Goal: Task Accomplishment & Management: Use online tool/utility

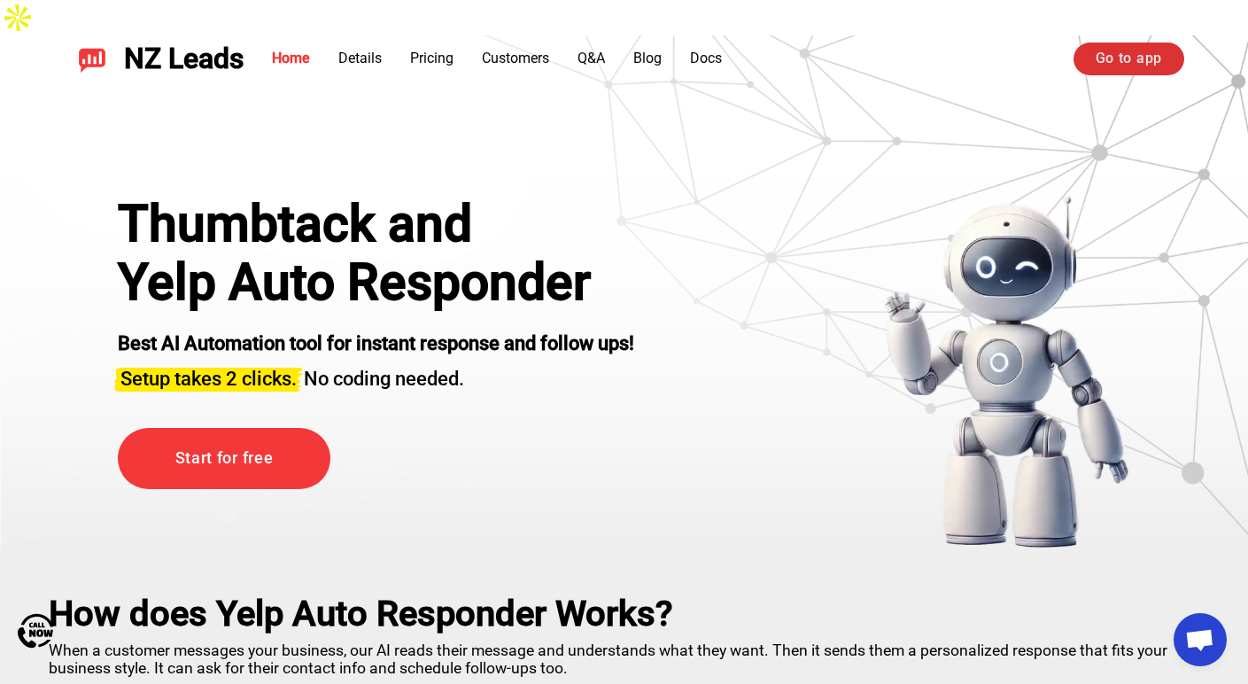
click at [1131, 67] on link "Go to app" at bounding box center [1128, 59] width 111 height 32
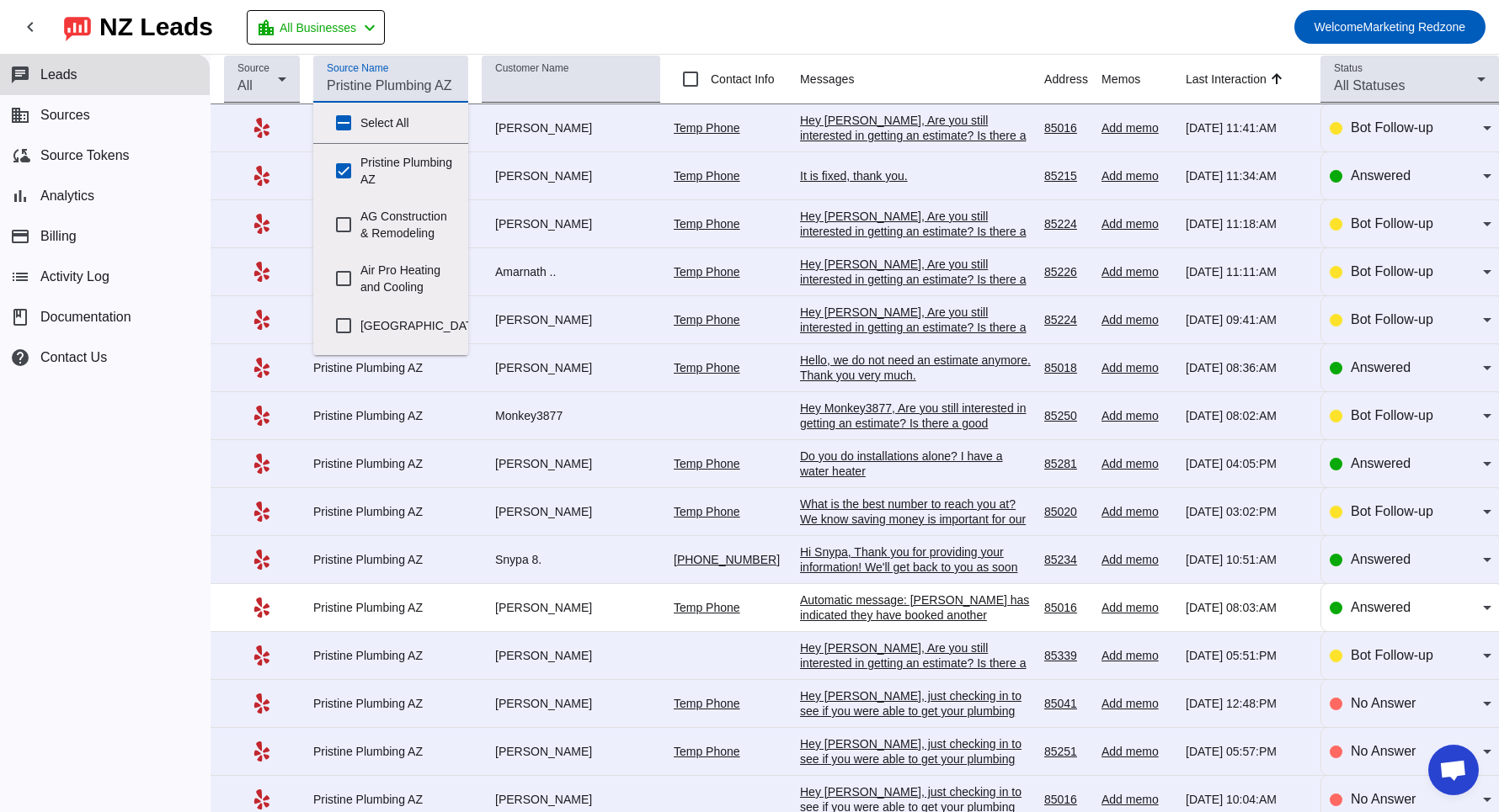
click at [406, 91] on input "Source Name" at bounding box center [391, 86] width 128 height 20
click at [352, 176] on input "Pristine Plumbing AZ" at bounding box center [343, 170] width 33 height 33
checkbox input "false"
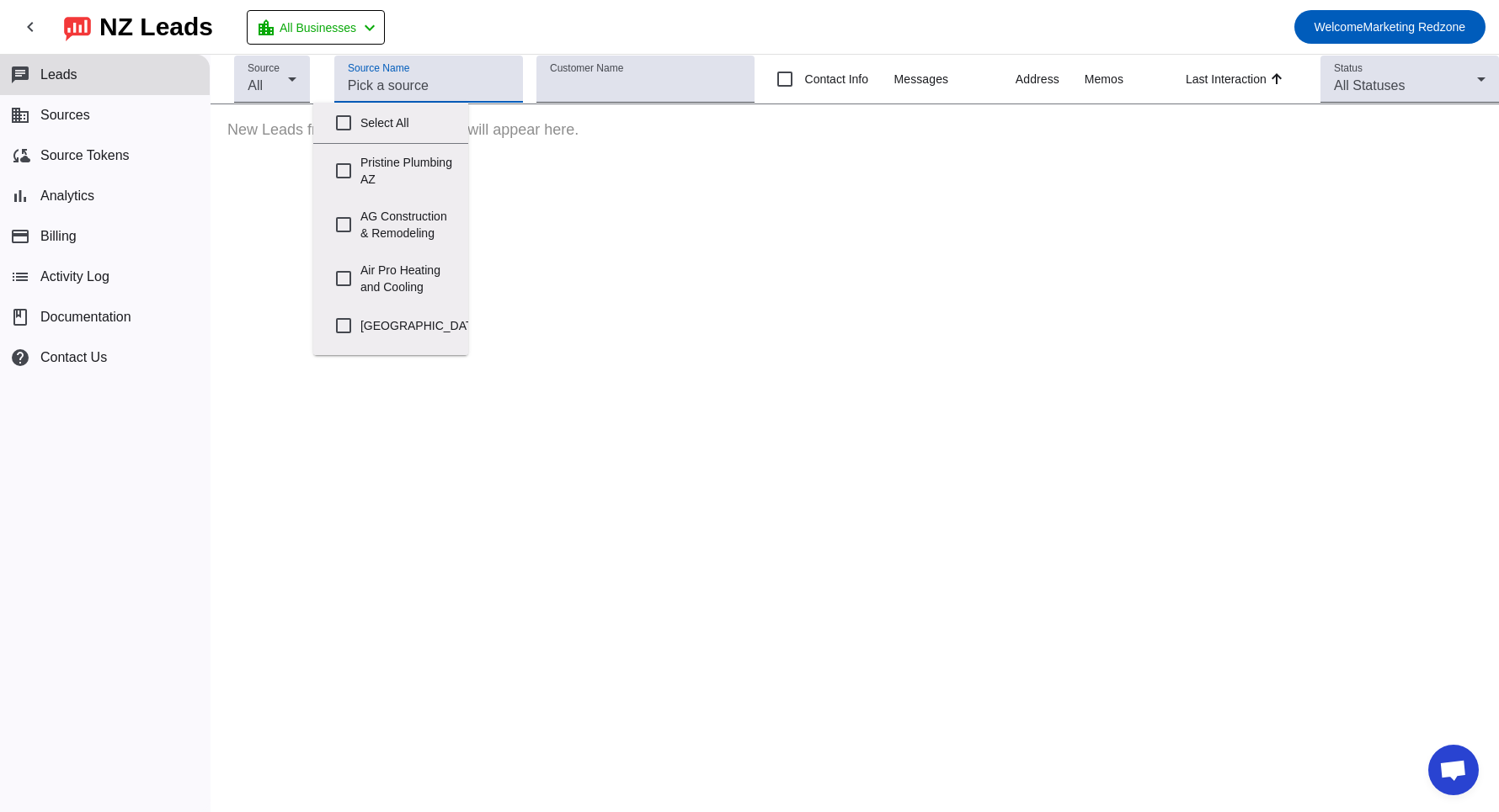
scroll to position [1171, 0]
click at [341, 331] on input "Veterans" at bounding box center [343, 335] width 33 height 33
checkbox input "true"
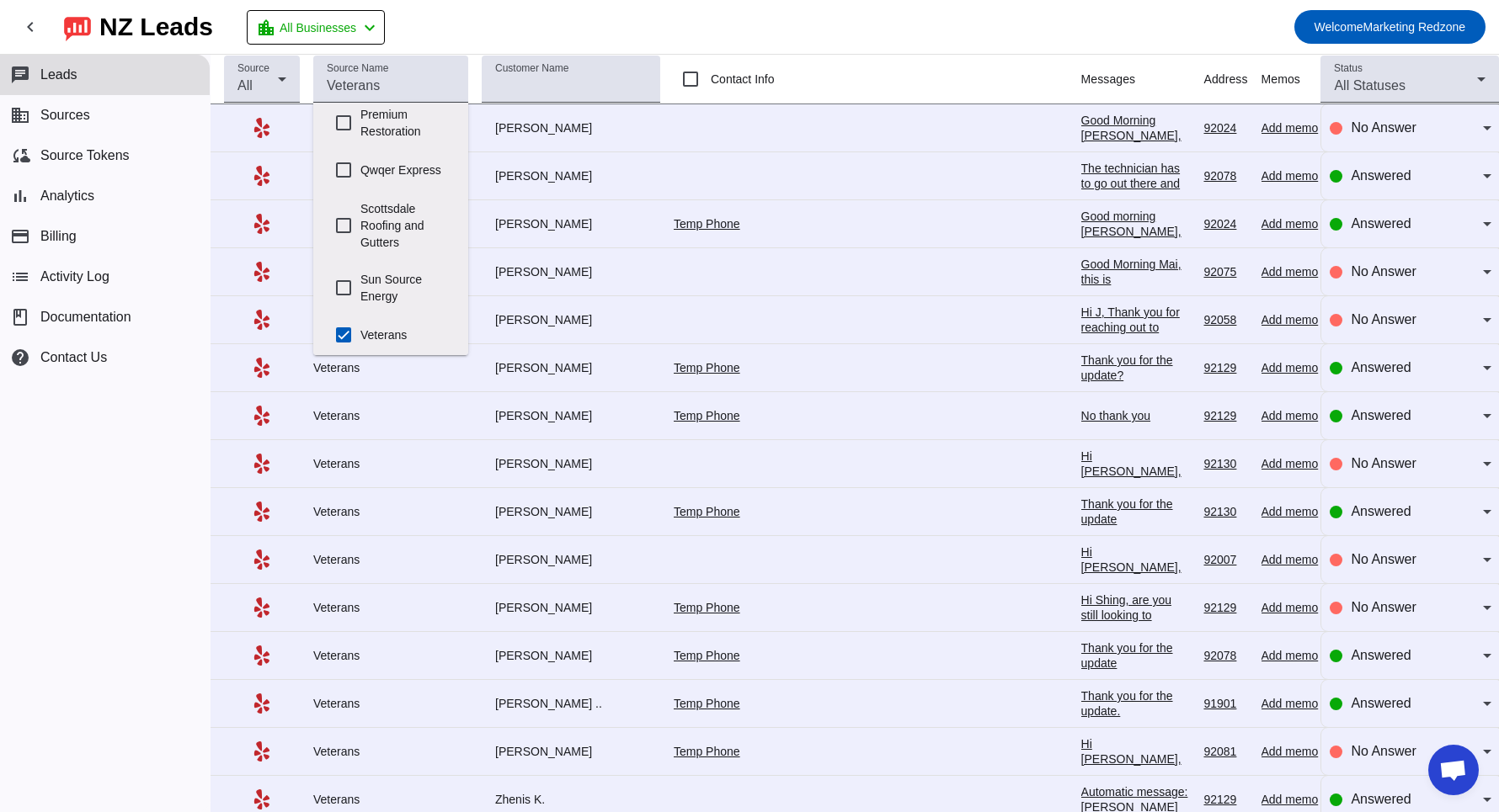
click at [941, 46] on mat-toolbar-row "chevron_left NZ Leads location_city All Businesses chevron_left Welcome Marketi…" at bounding box center [750, 27] width 1499 height 54
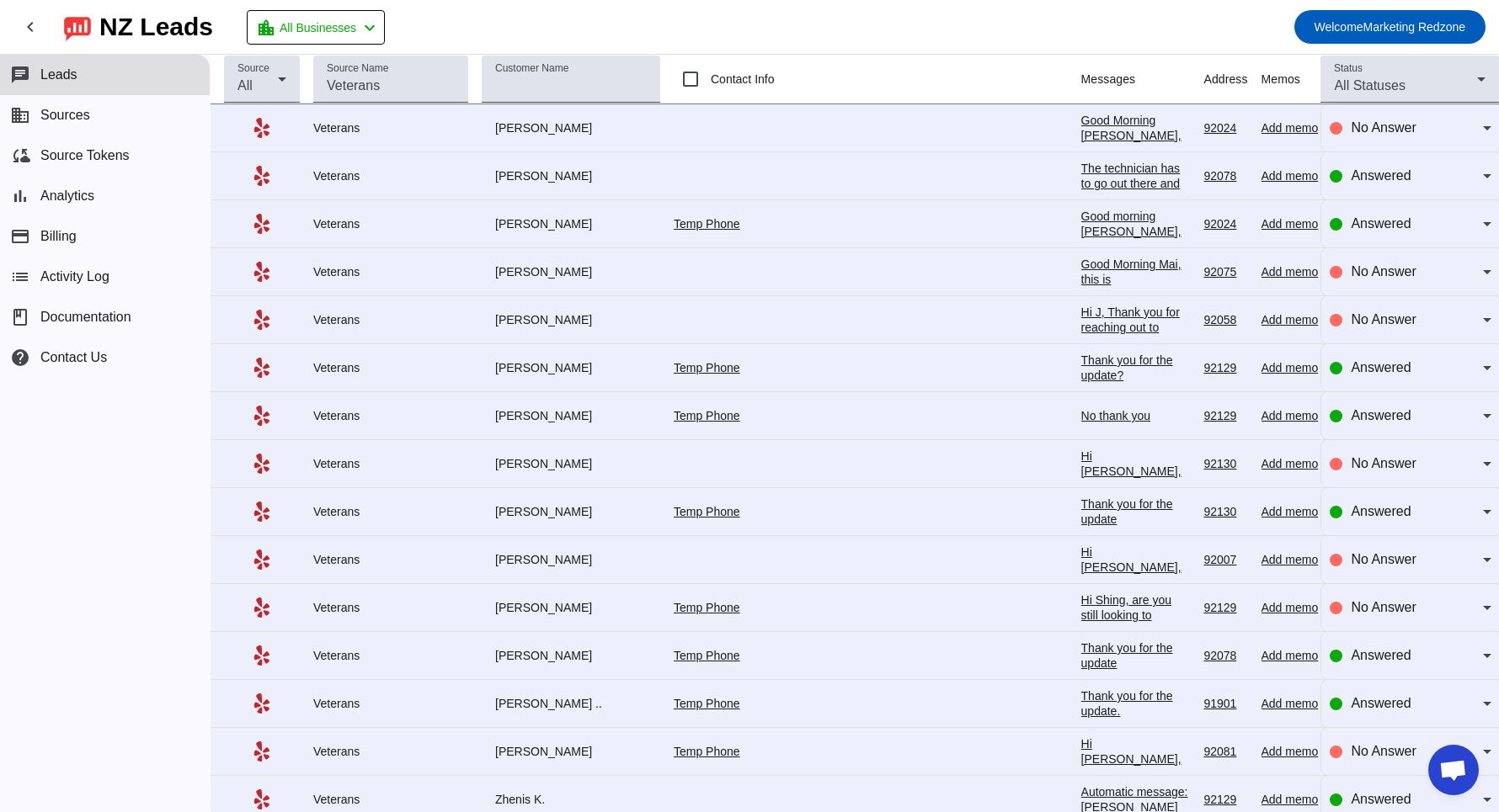
click at [1081, 166] on div "The technician has to go out there and provide you with a quote at job site. Wo…" at bounding box center [1136, 214] width 109 height 106
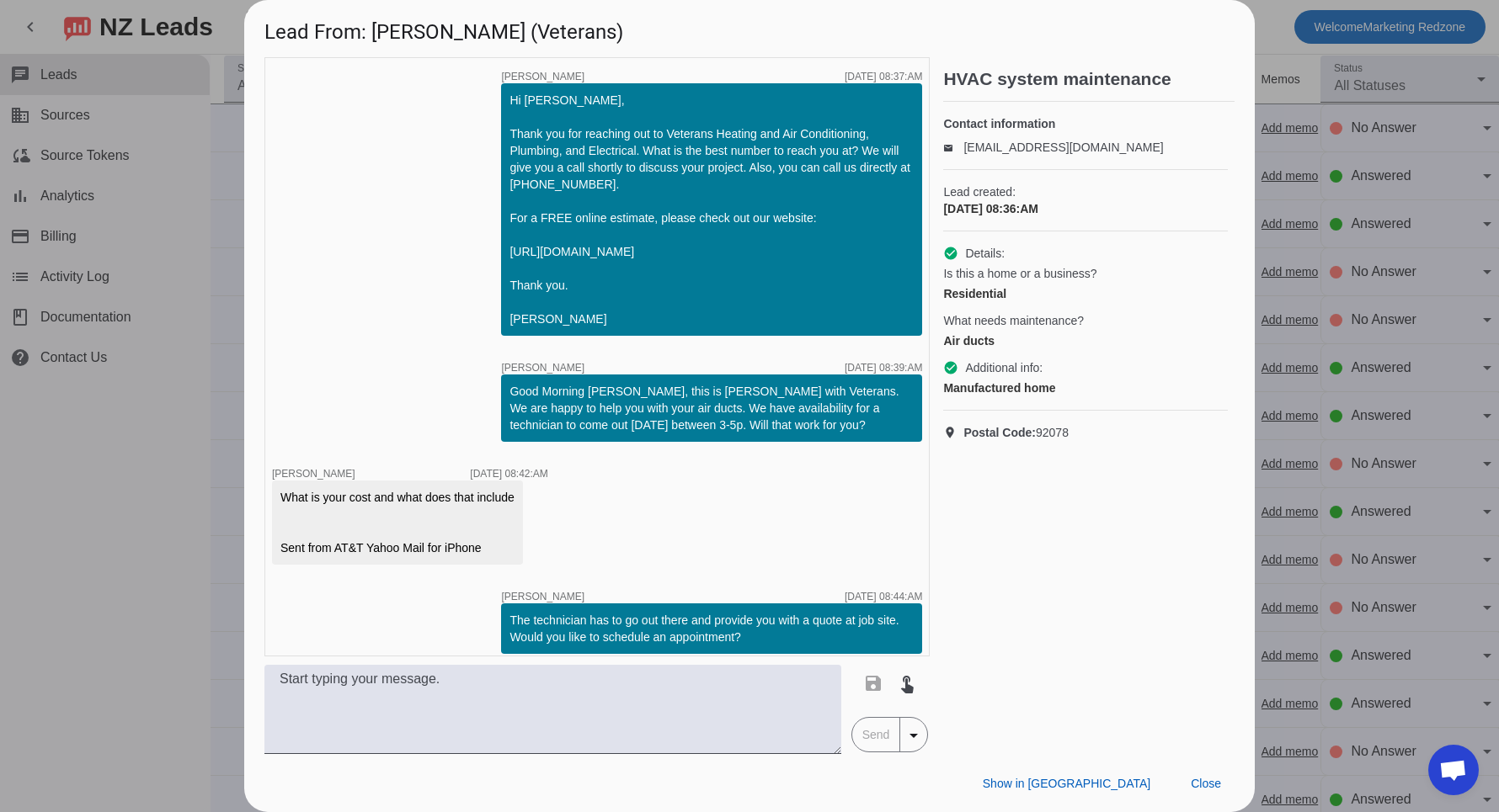
scroll to position [27, 0]
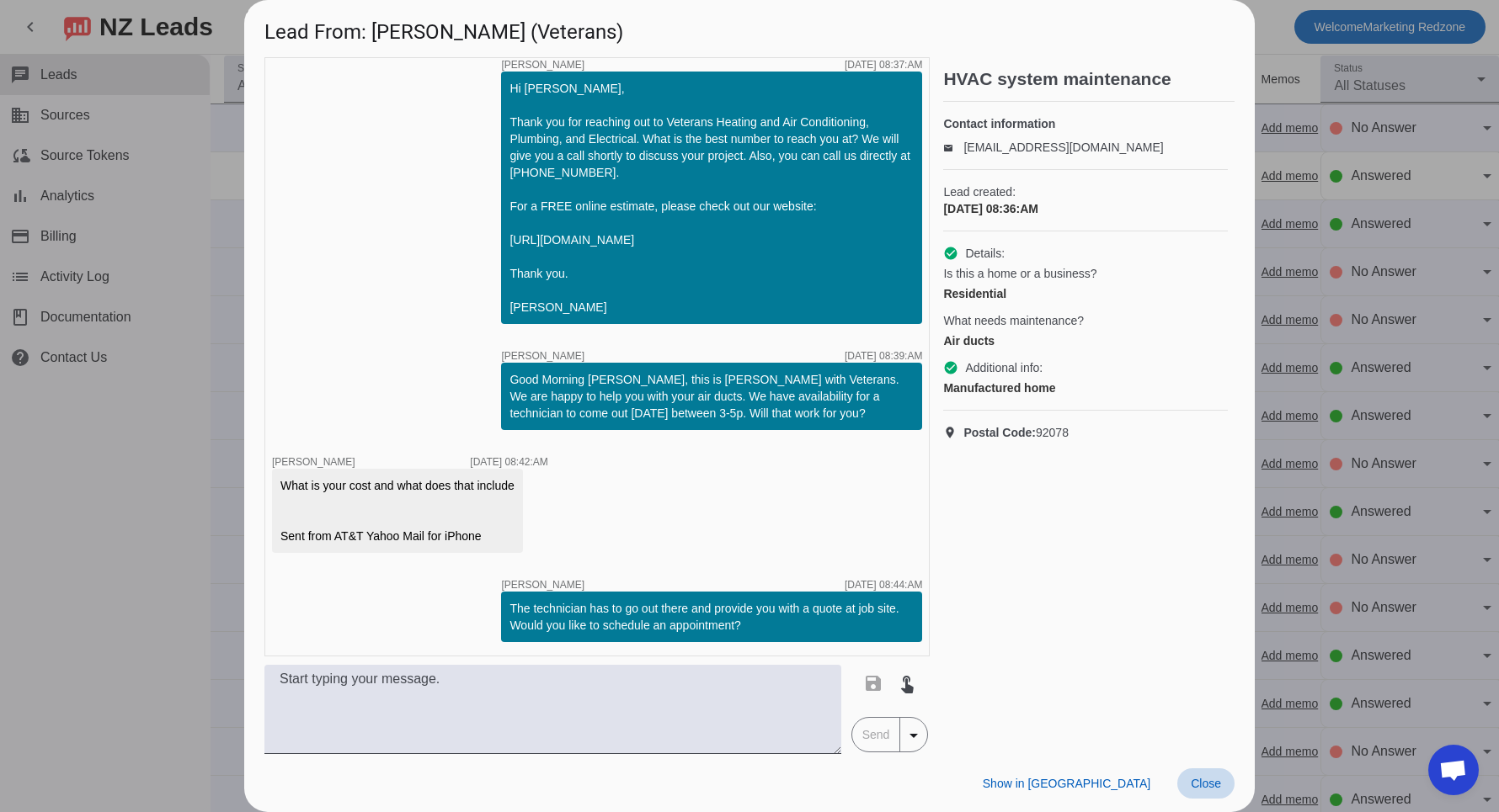
click at [1202, 776] on span at bounding box center [1206, 783] width 57 height 30
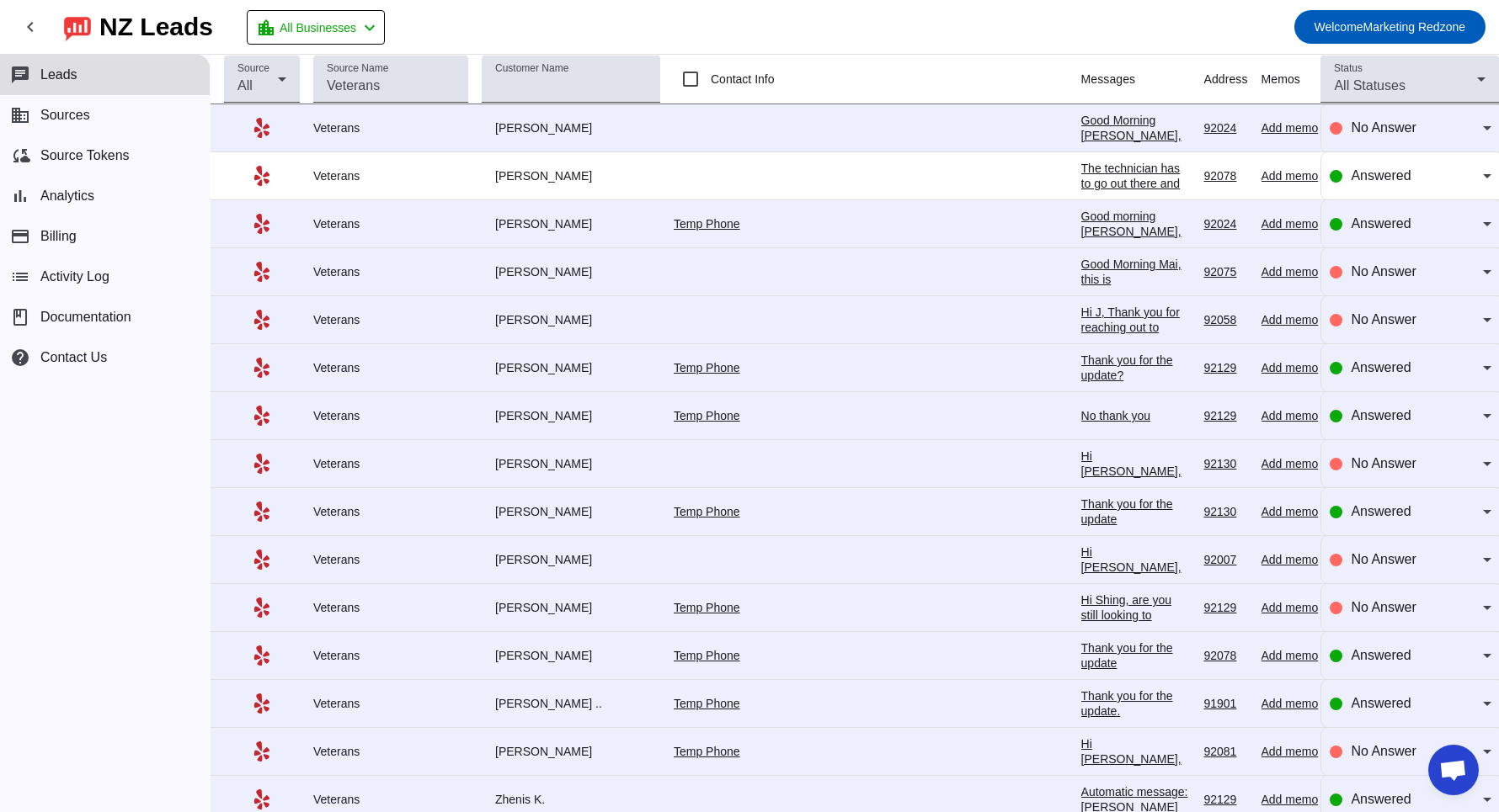
click at [1081, 215] on div "Good morning Carmen, this is Alejandra with Veterans. We are happy to come out …" at bounding box center [1136, 300] width 109 height 182
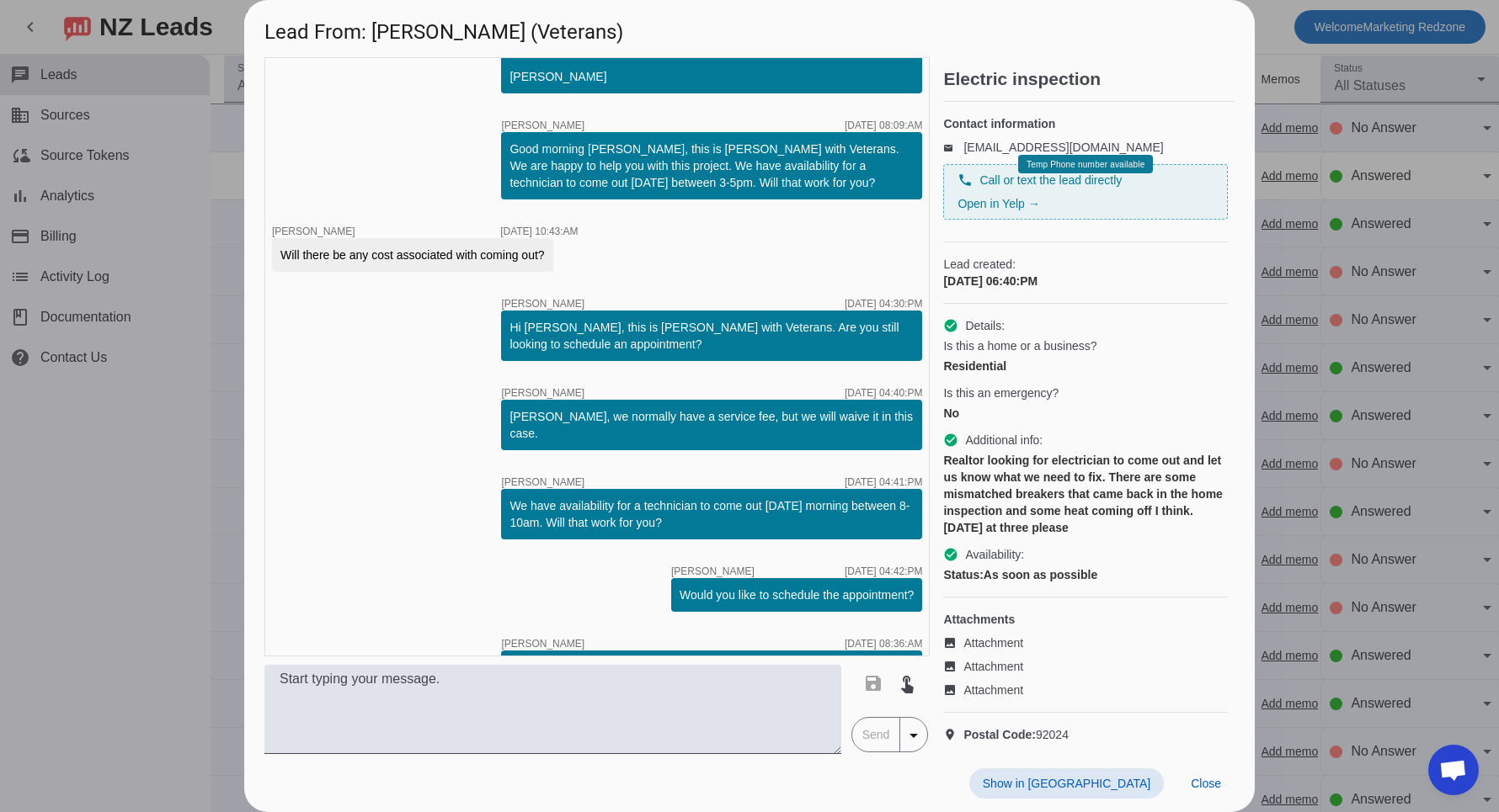
scroll to position [675, 0]
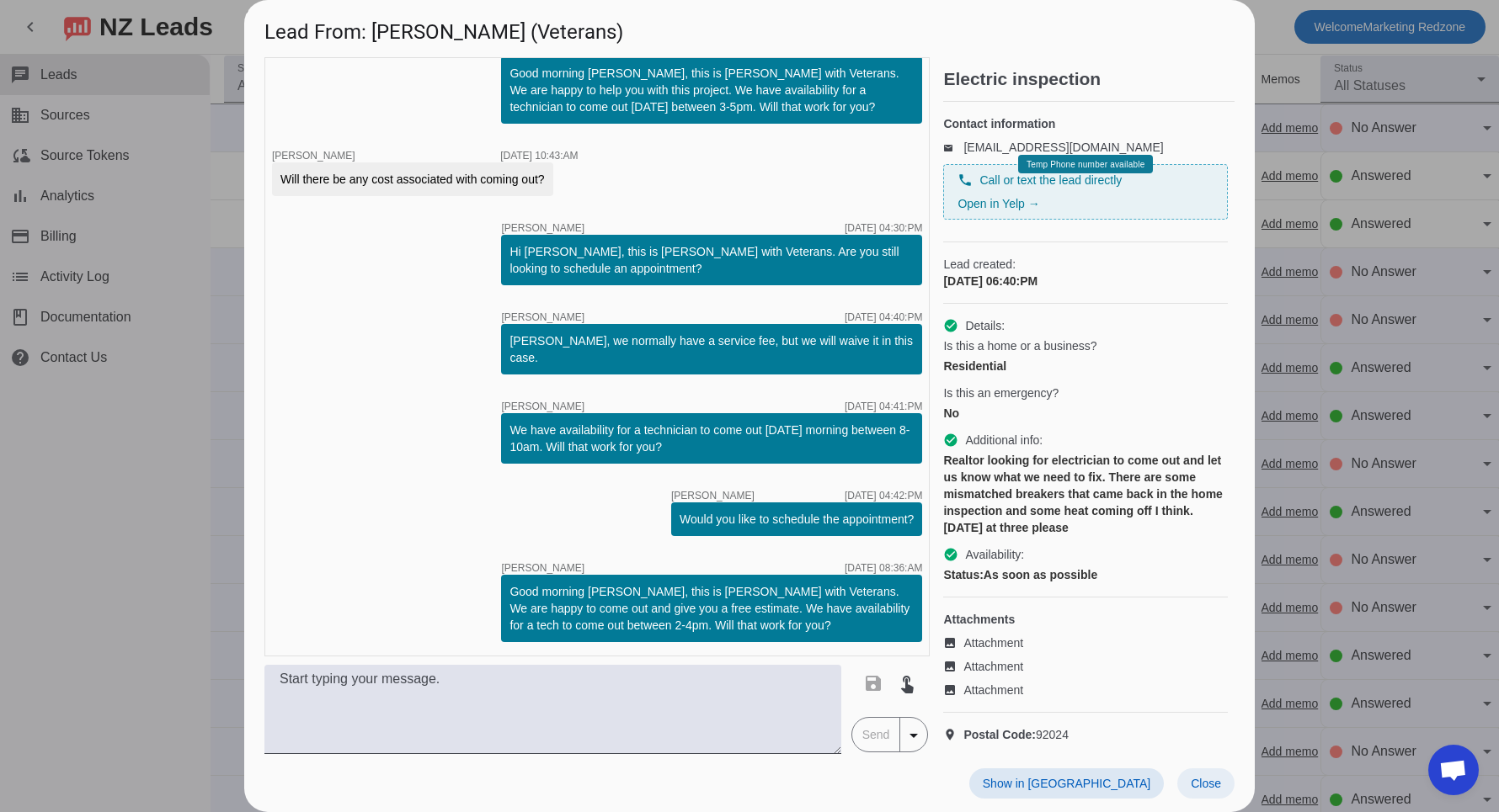
click at [1200, 772] on span at bounding box center [1206, 783] width 57 height 30
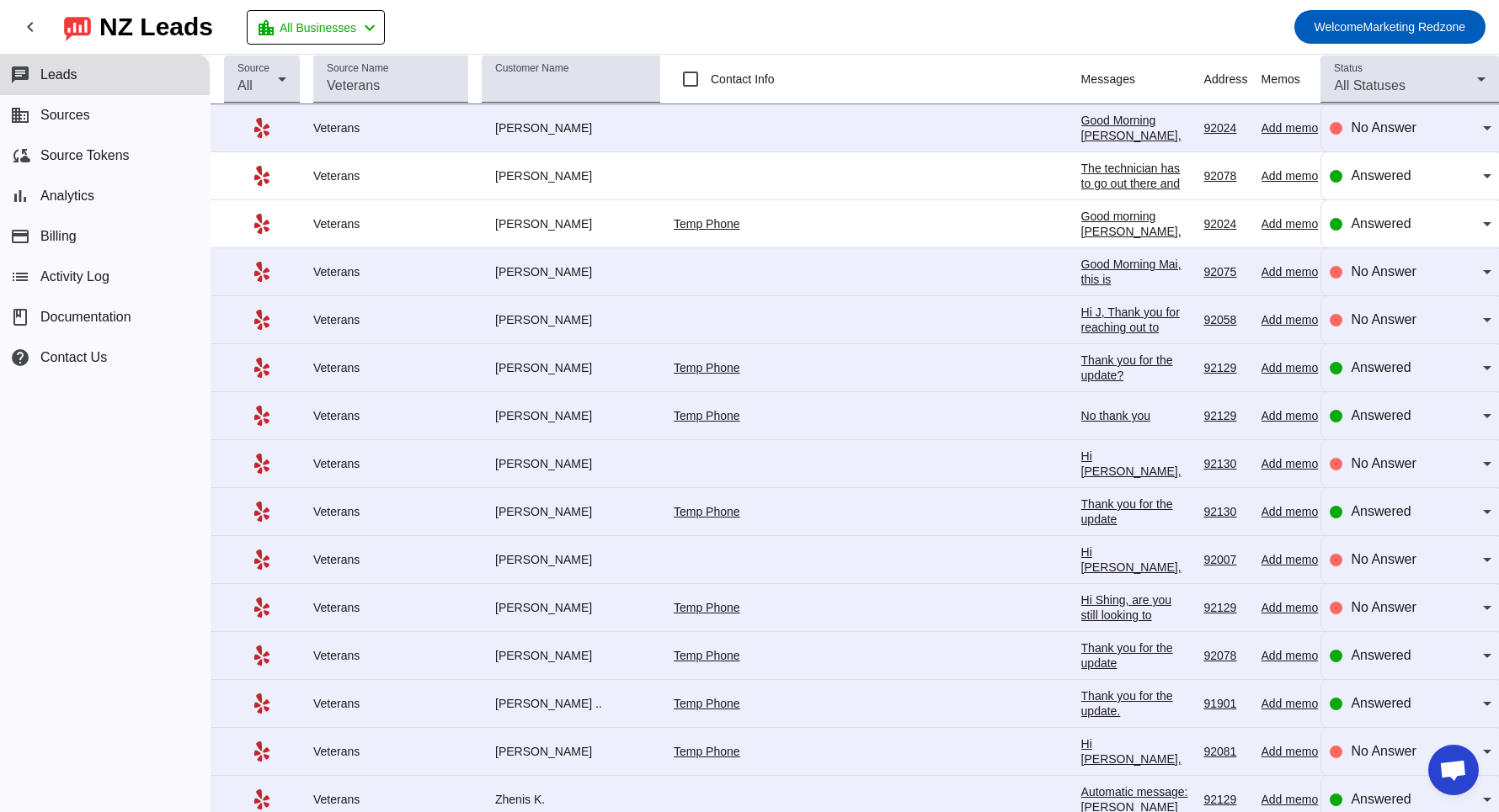
click at [1081, 366] on div "Thank you for the update?" at bounding box center [1136, 368] width 109 height 30
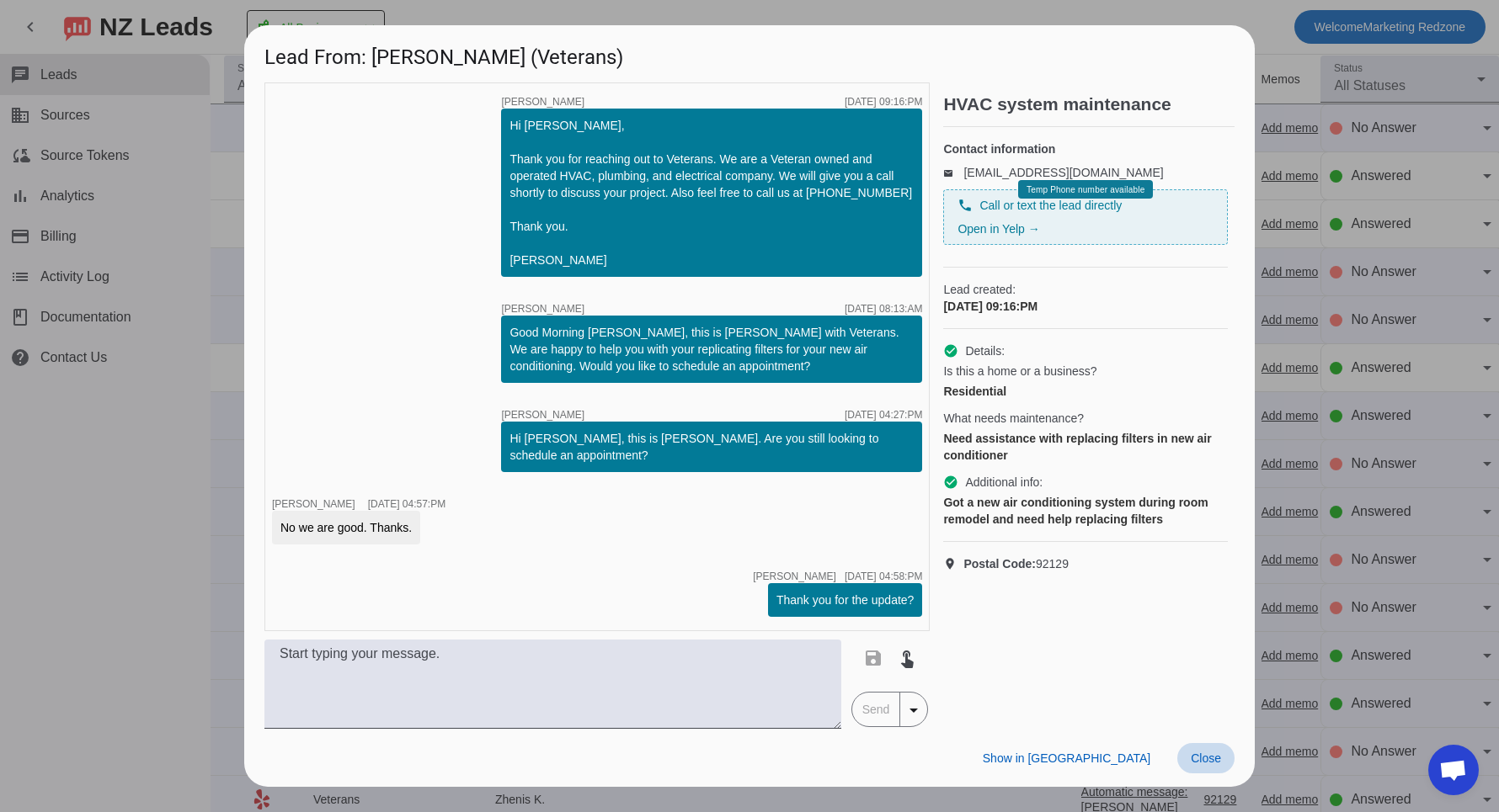
click at [1197, 755] on span "Close" at bounding box center [1206, 759] width 30 height 13
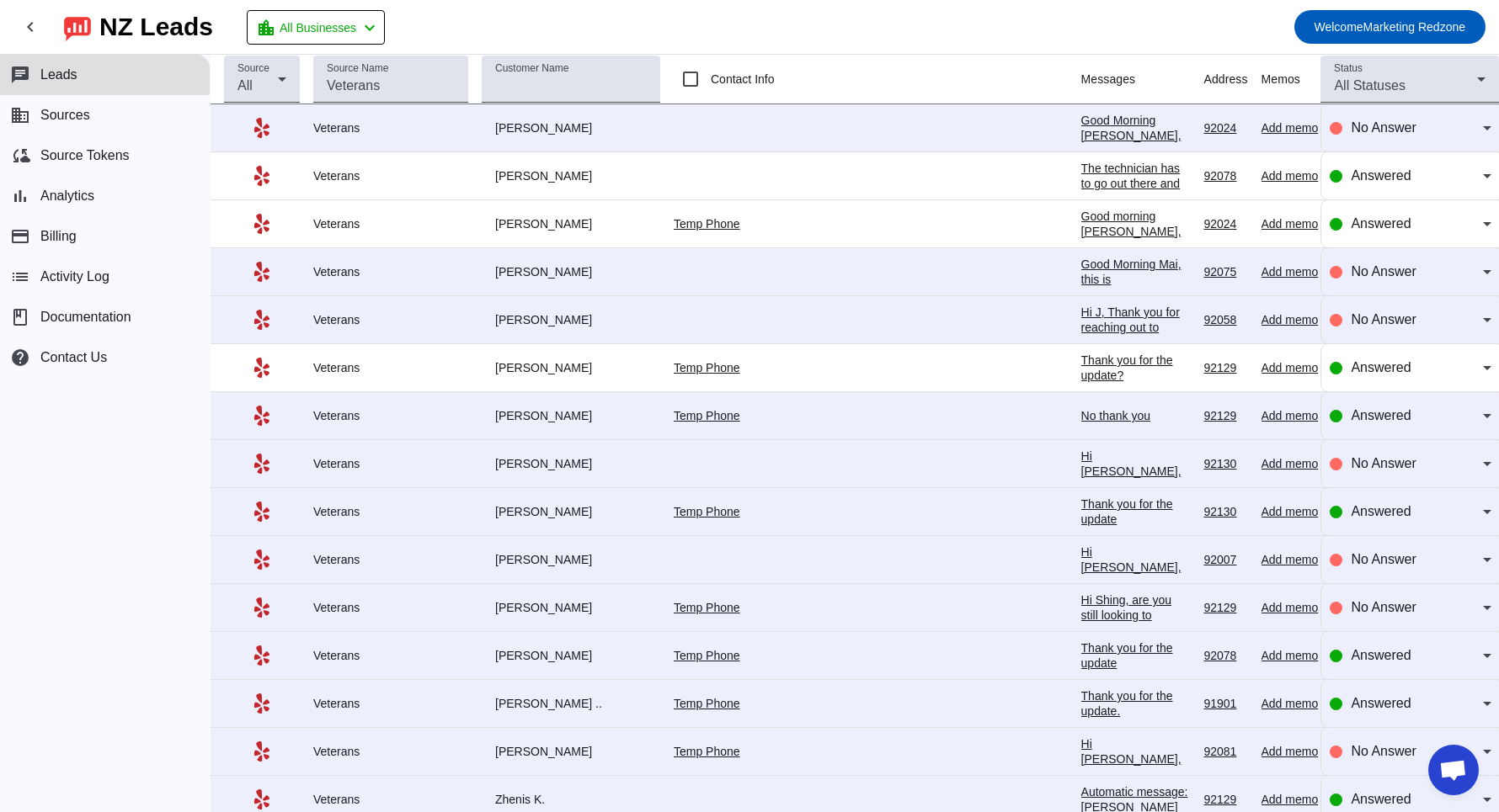
click at [1081, 505] on div "Thank you for the update" at bounding box center [1136, 512] width 109 height 30
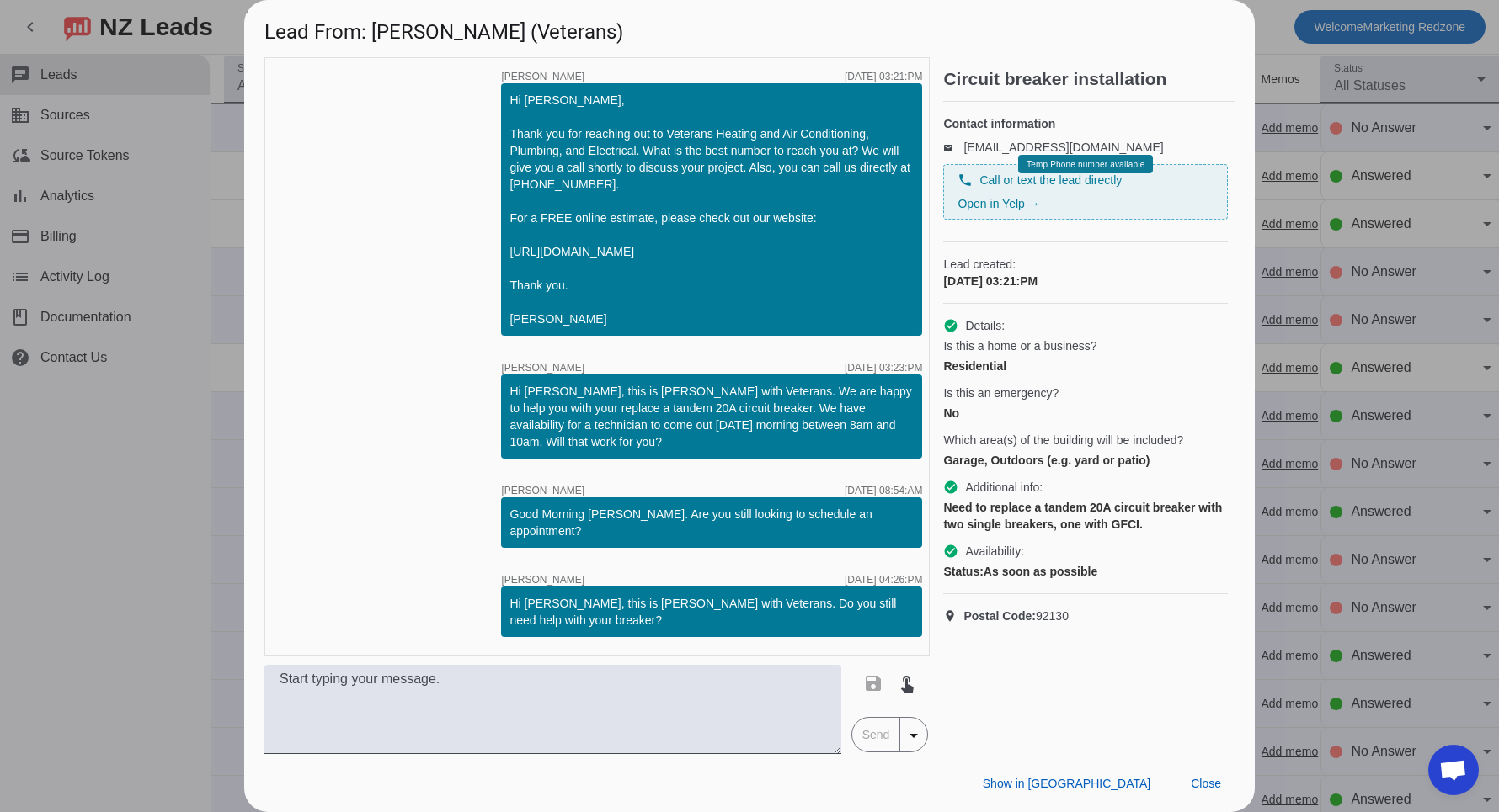
scroll to position [138, 0]
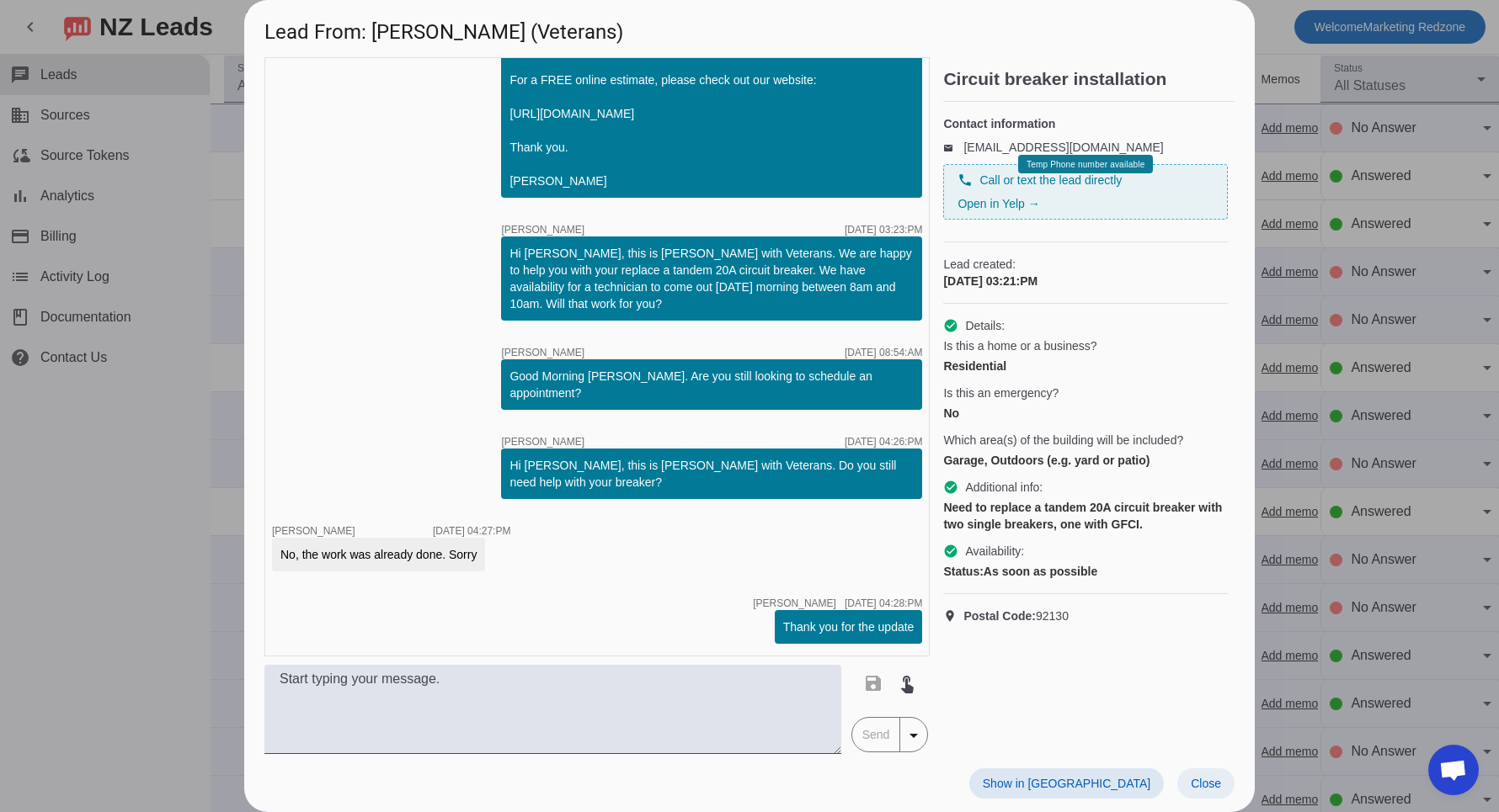
click at [1193, 774] on span at bounding box center [1206, 783] width 57 height 30
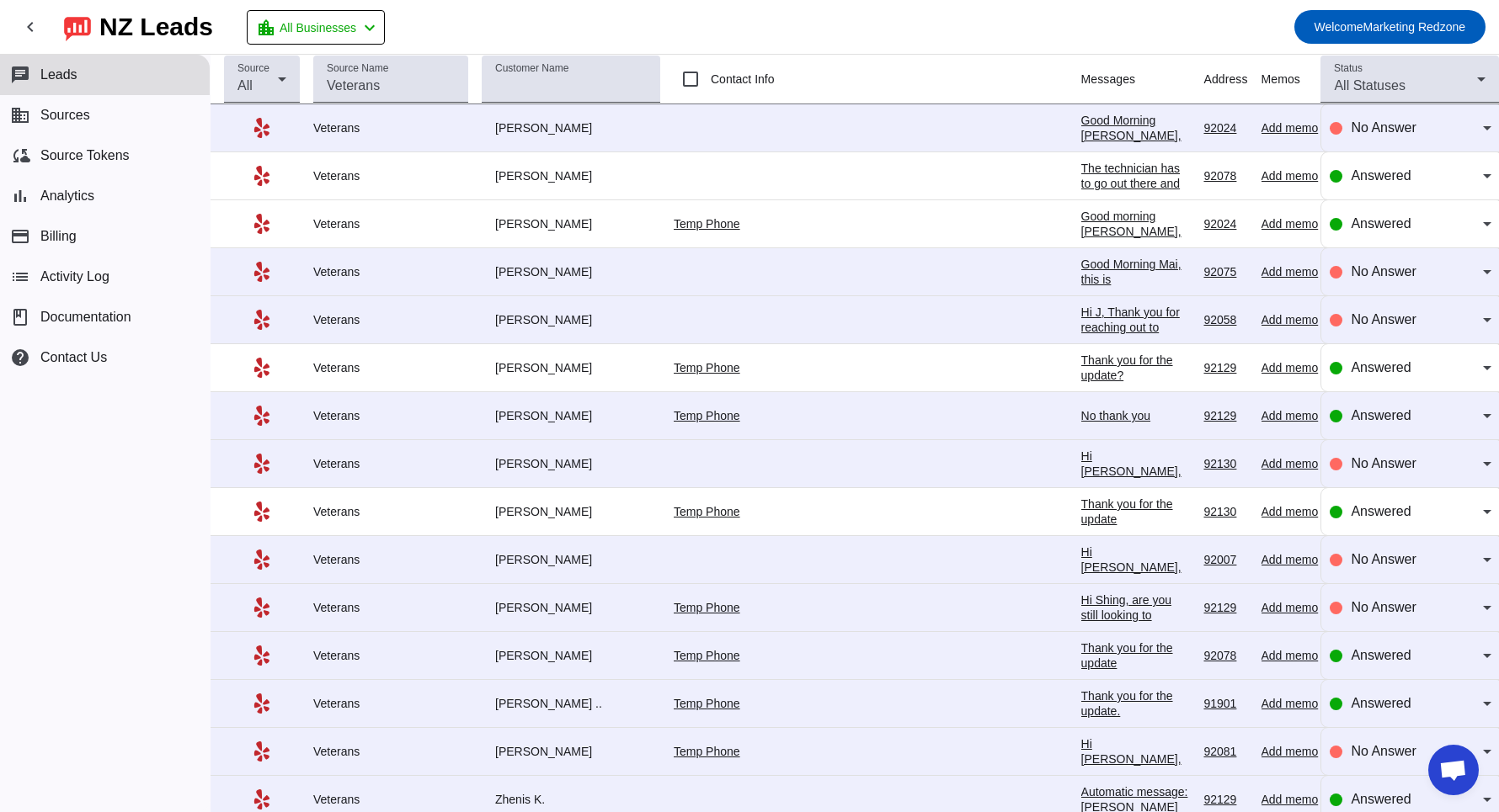
click at [1081, 645] on div "Thank you for the update" at bounding box center [1136, 656] width 109 height 30
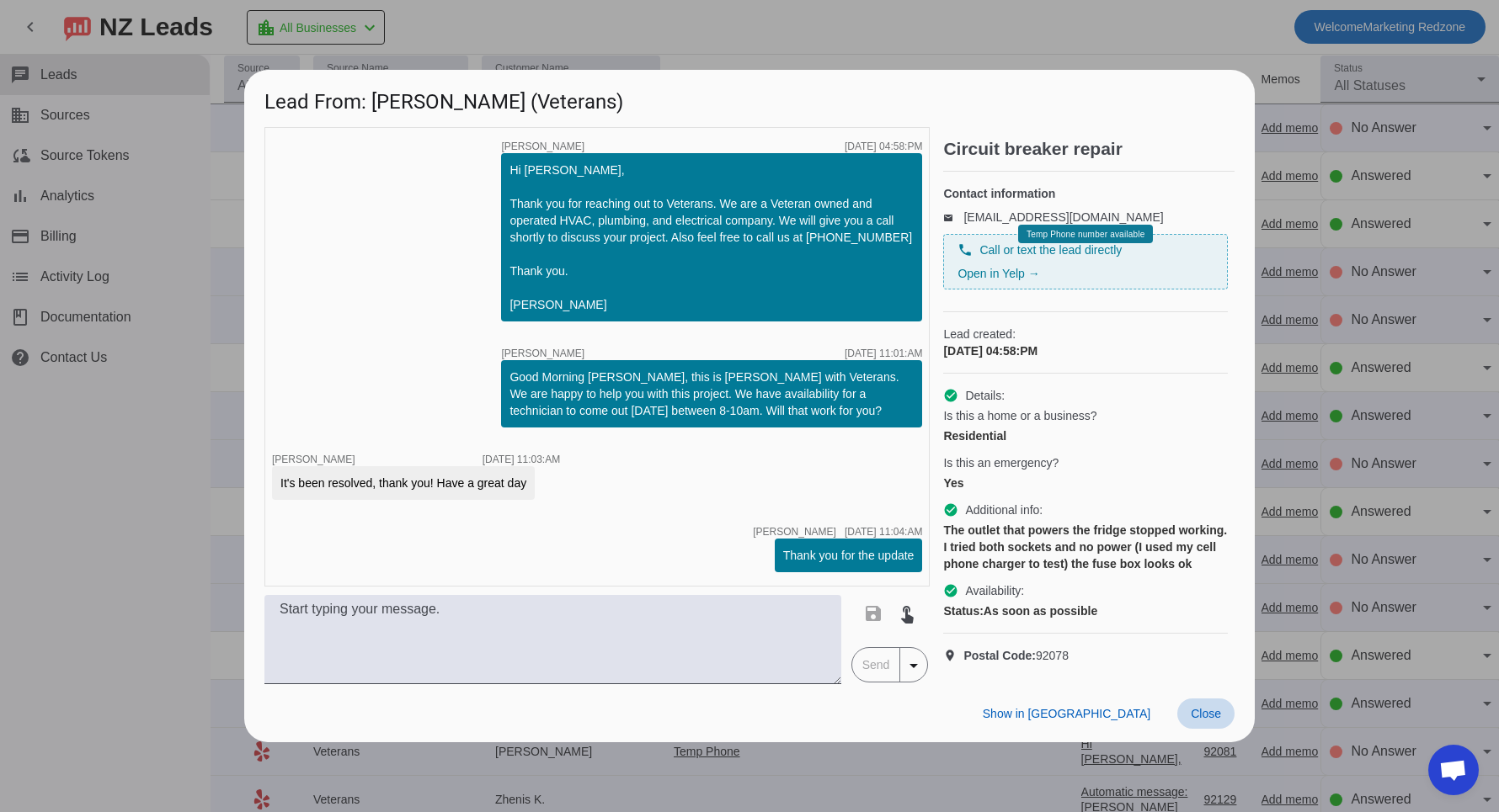
click at [1207, 721] on span "Close" at bounding box center [1206, 714] width 30 height 13
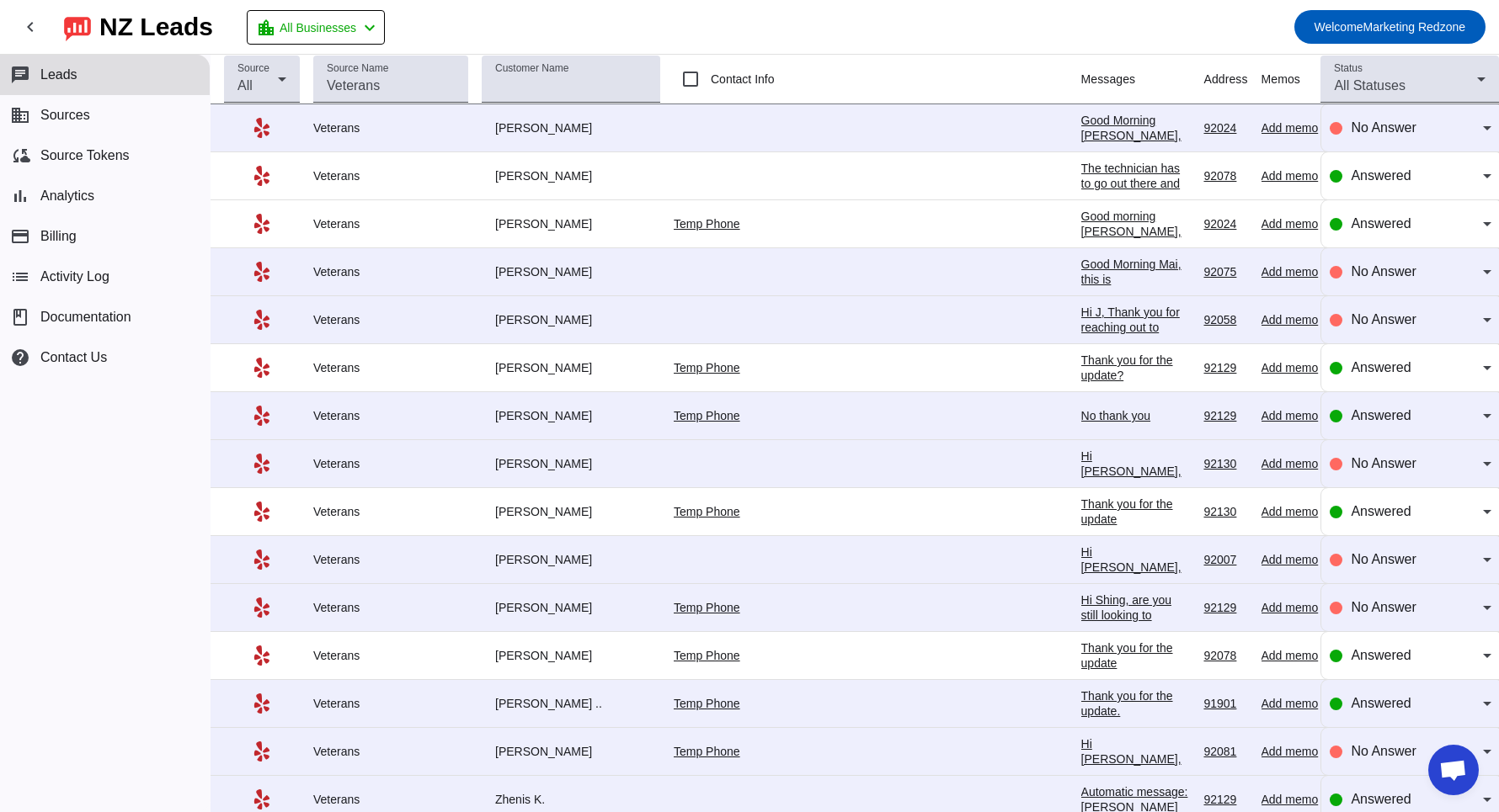
click at [1081, 697] on div "Thank you for the update." at bounding box center [1136, 704] width 109 height 30
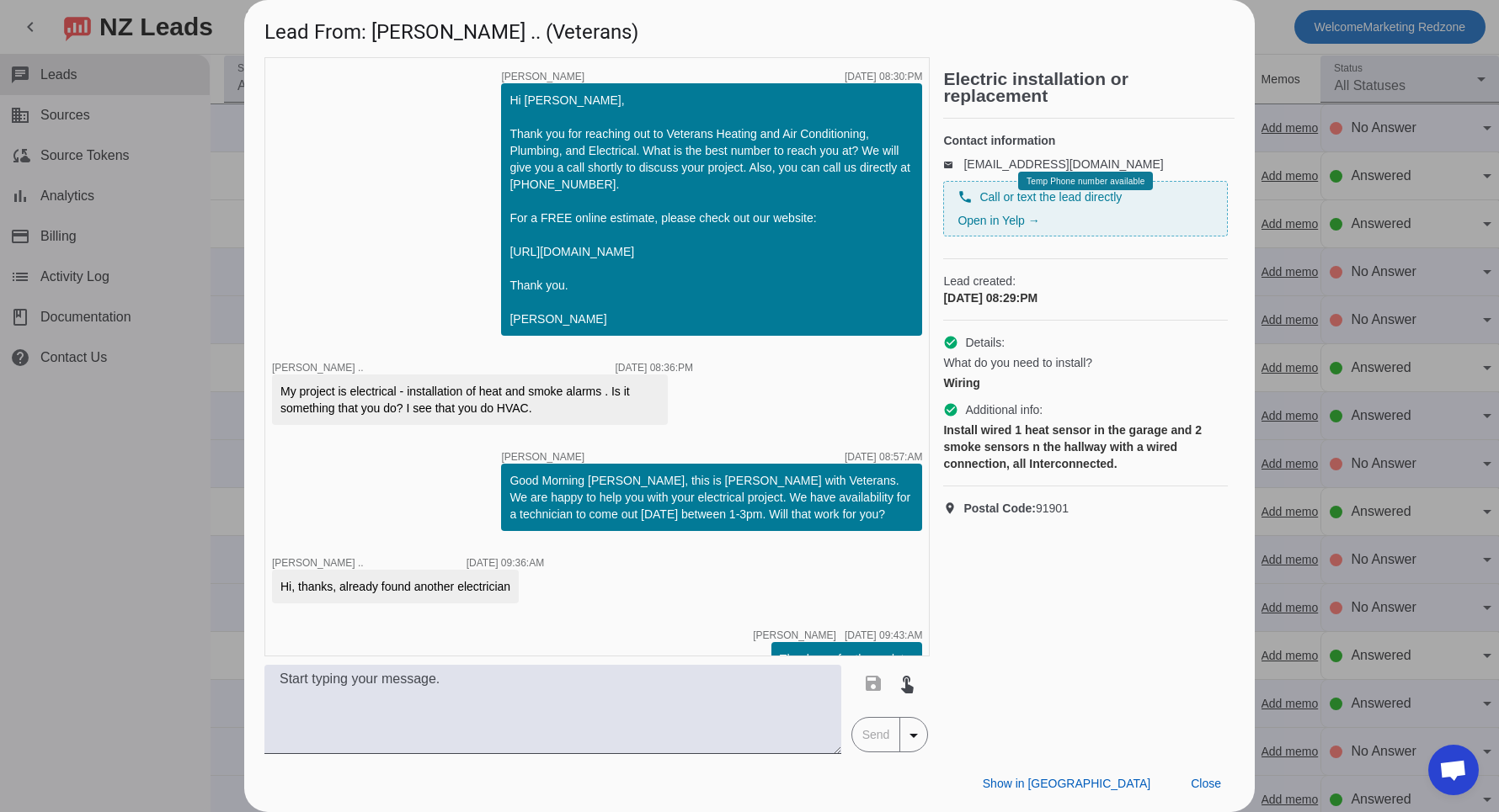
scroll to position [48, 0]
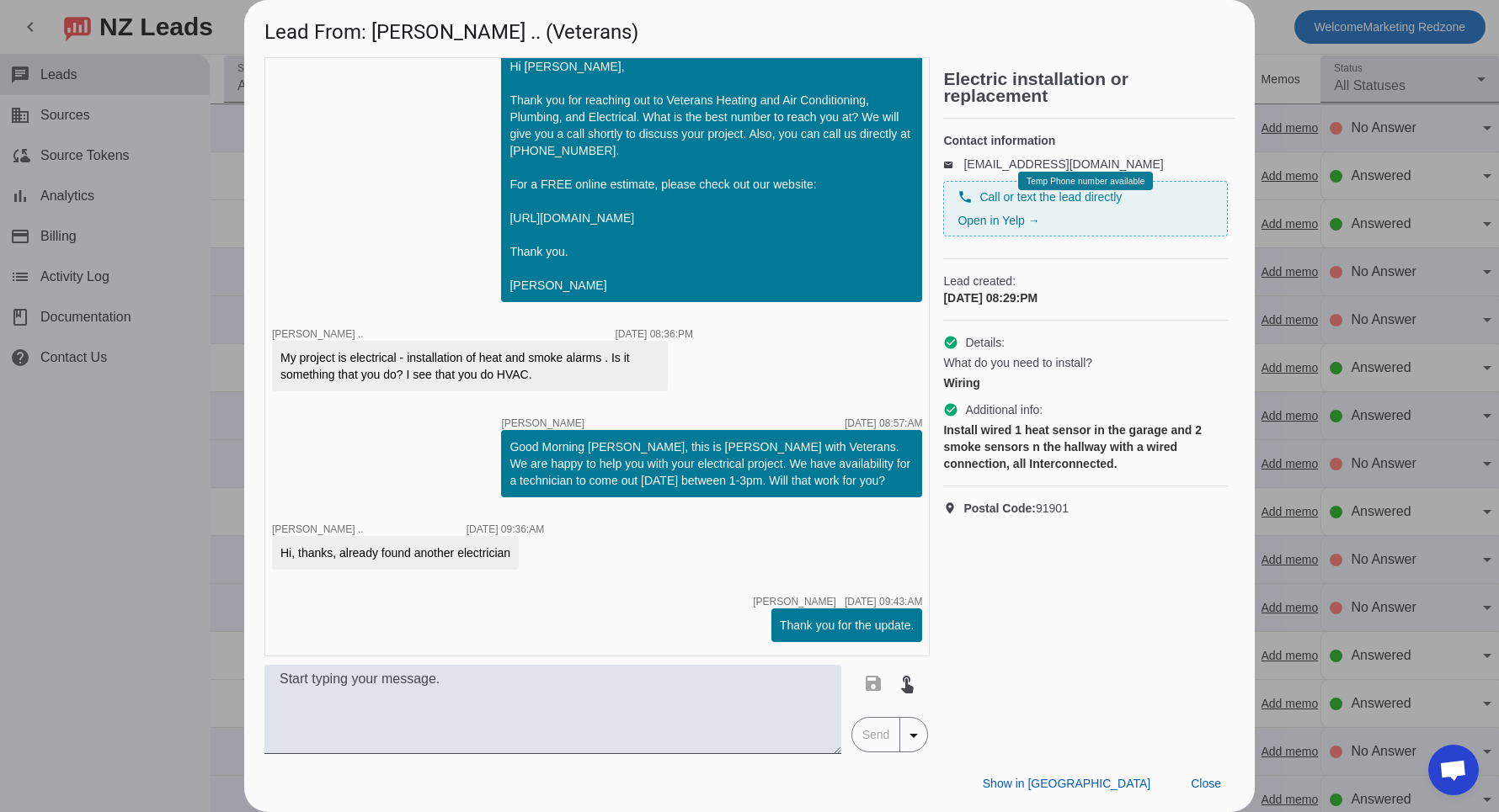
drag, startPoint x: 1186, startPoint y: 775, endPoint x: 958, endPoint y: 401, distance: 438.0
click at [960, 406] on div "Lead From: Jeff .. (Veterans) timer close Jordan F. 10/13/2025, 08:30:PM Hi Jef…" at bounding box center [750, 406] width 1011 height 812
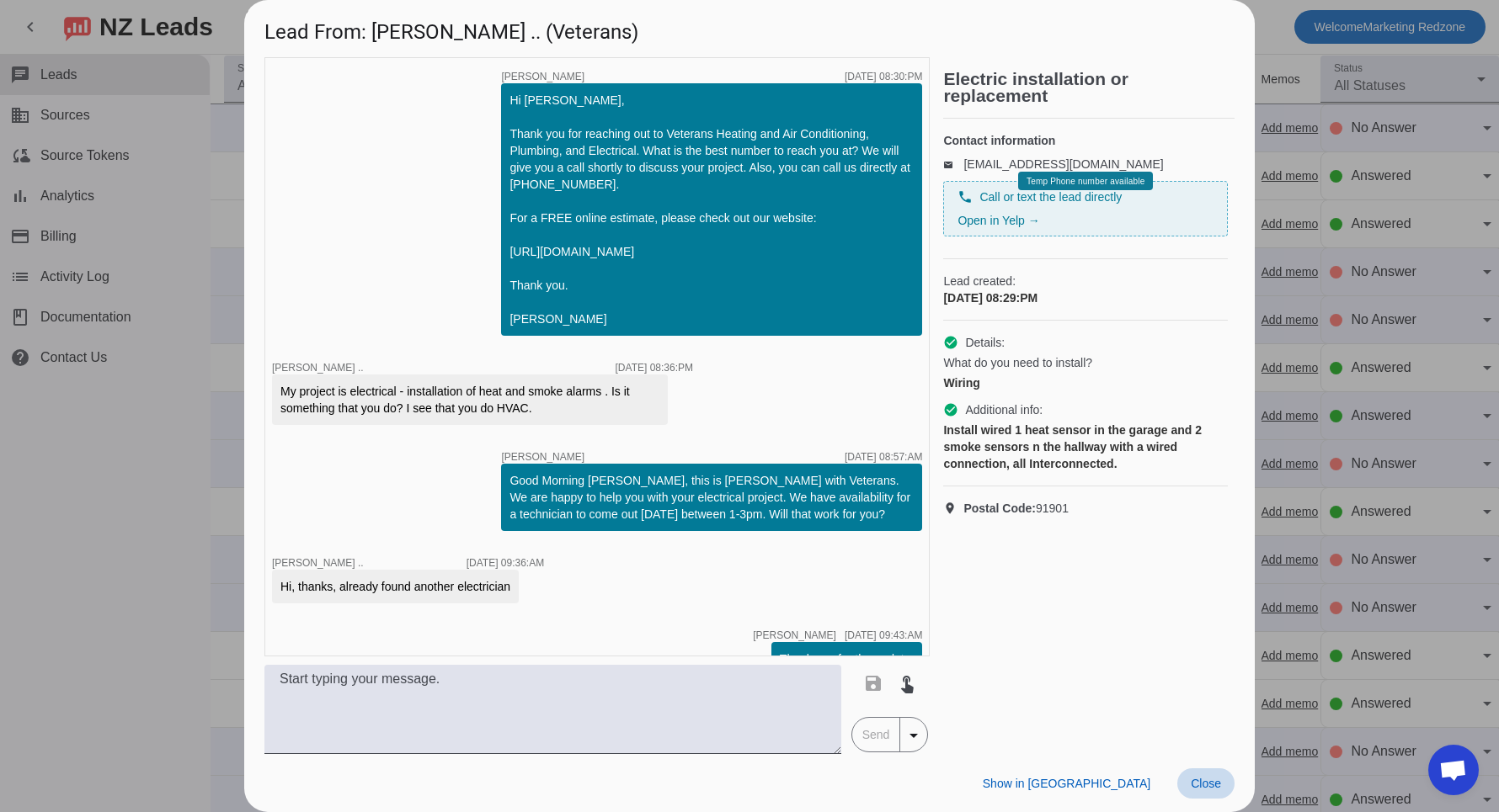
click at [1217, 784] on span "Close" at bounding box center [1206, 783] width 30 height 13
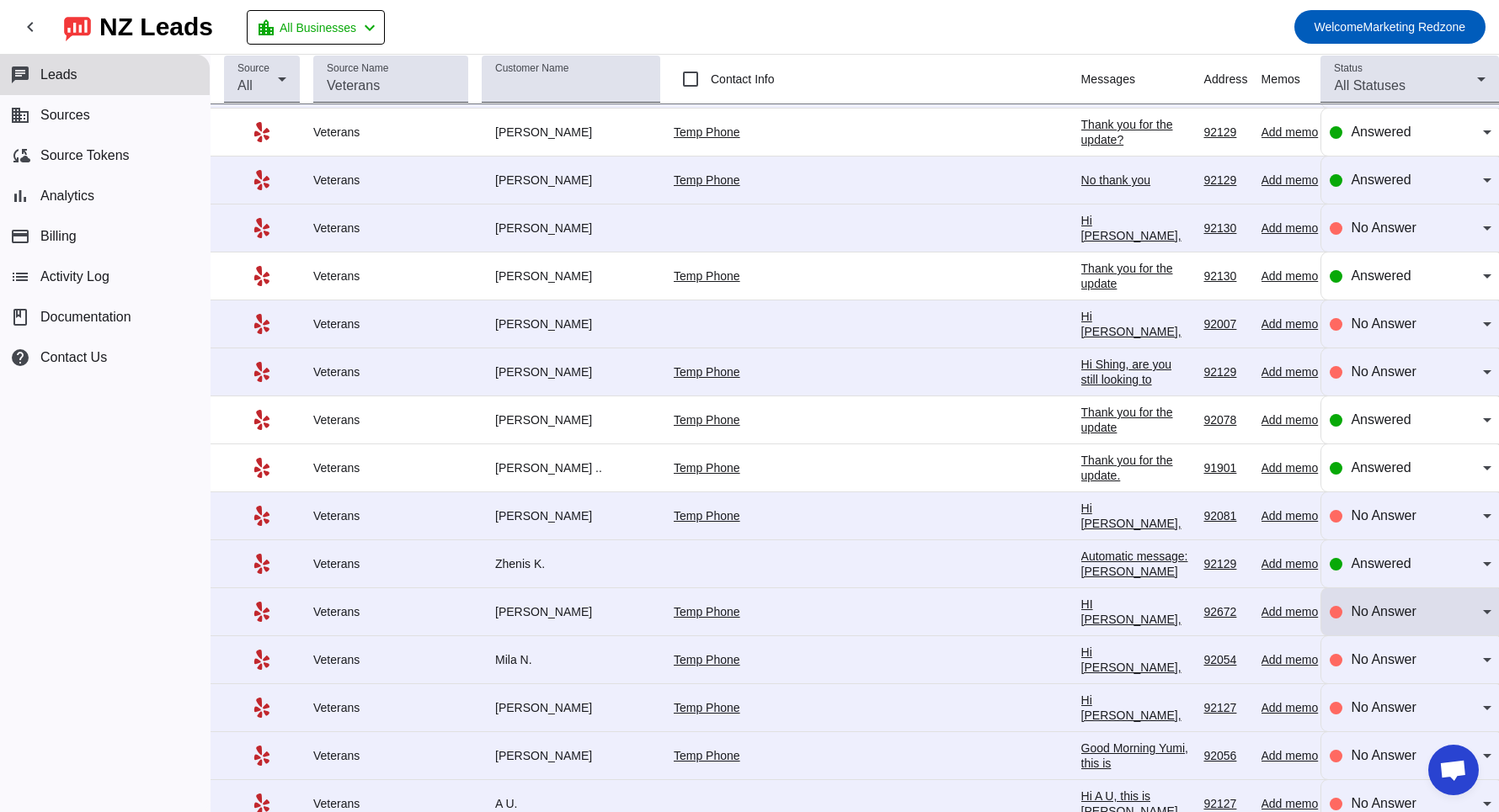
scroll to position [239, 0]
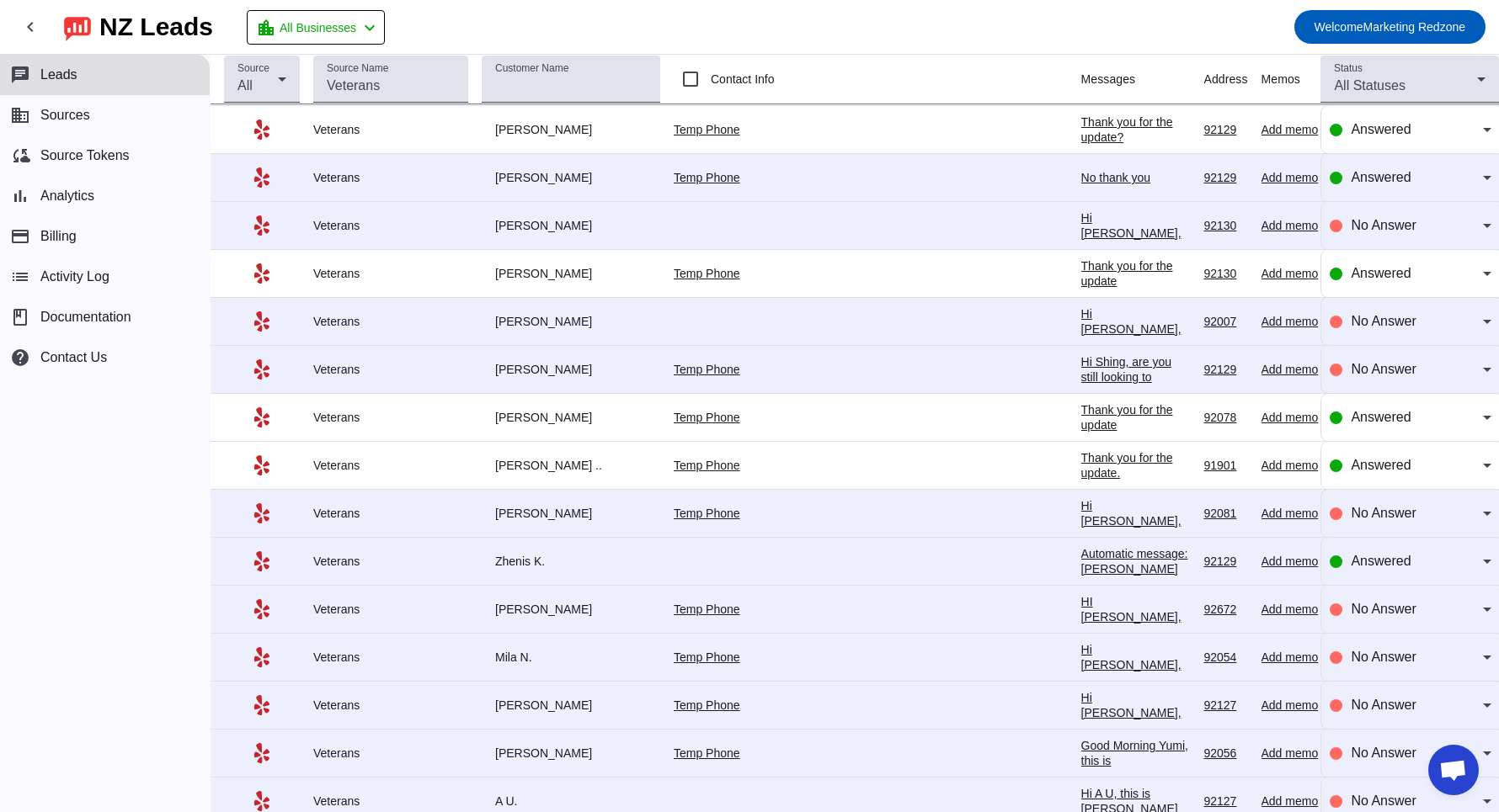
click at [1081, 558] on div "Automatic message: Zhenis K. has indicated they have booked another business fo…" at bounding box center [1136, 592] width 109 height 91
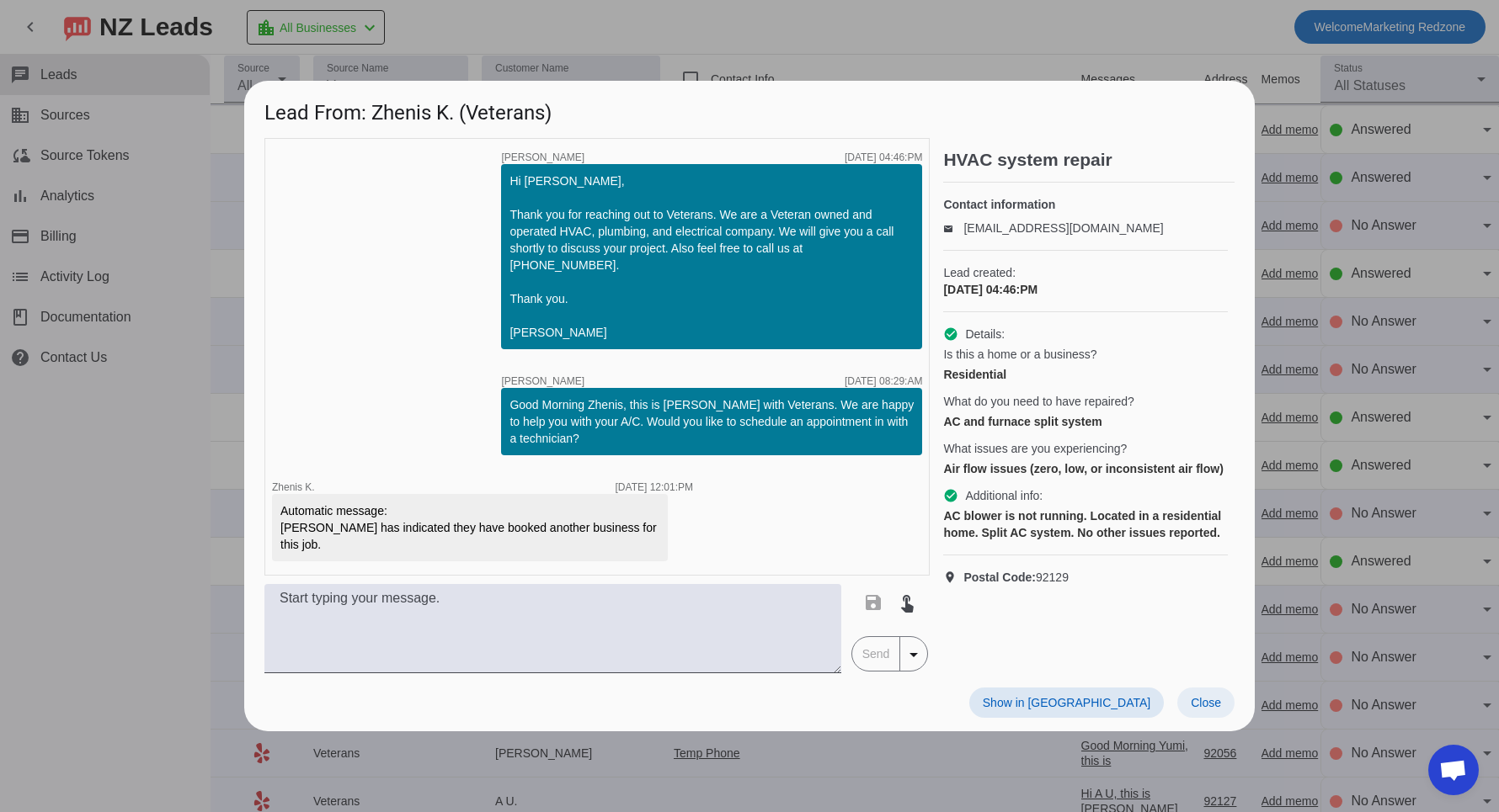
click at [1204, 696] on span "Close" at bounding box center [1206, 703] width 30 height 13
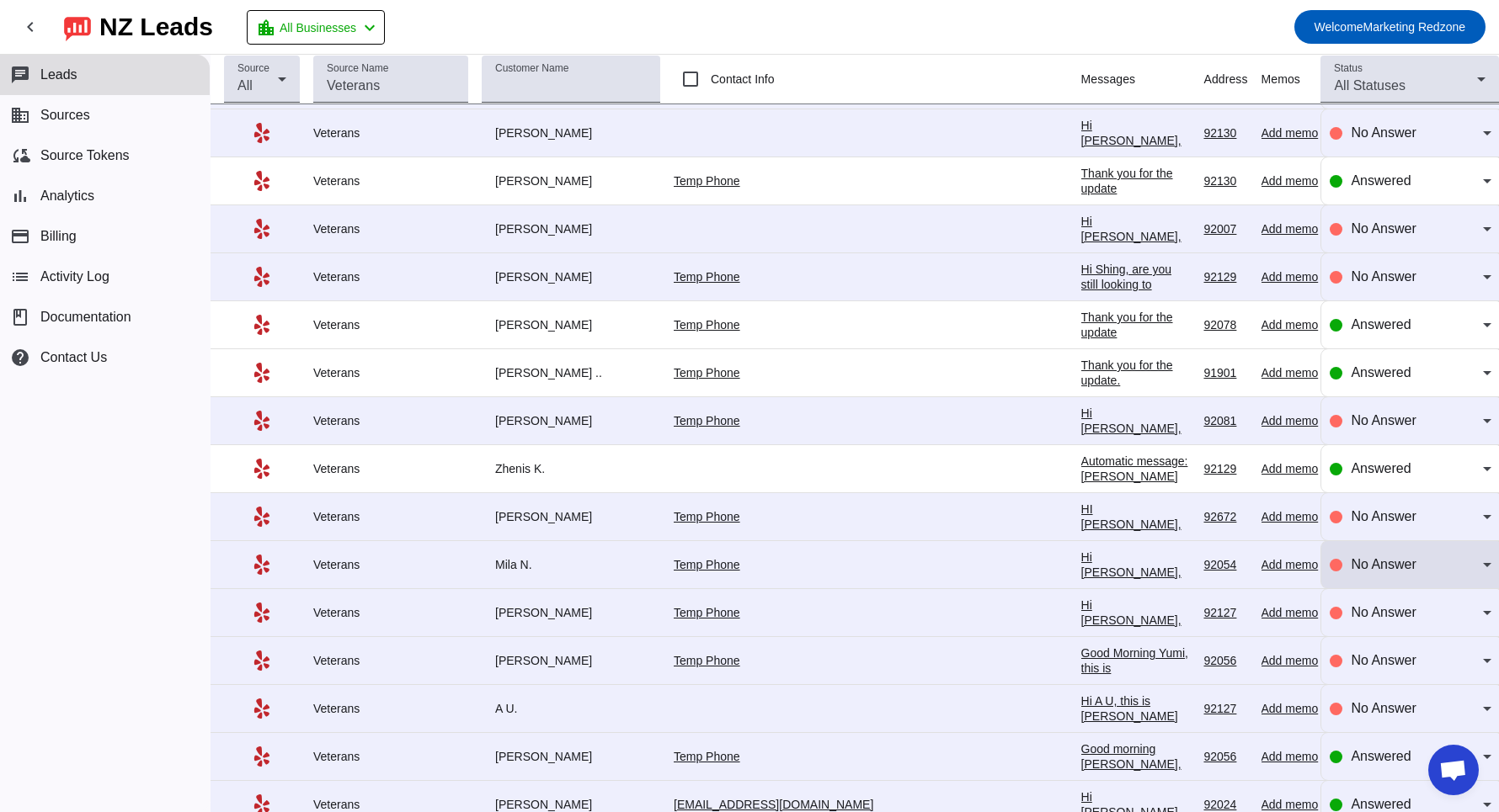
scroll to position [336, 0]
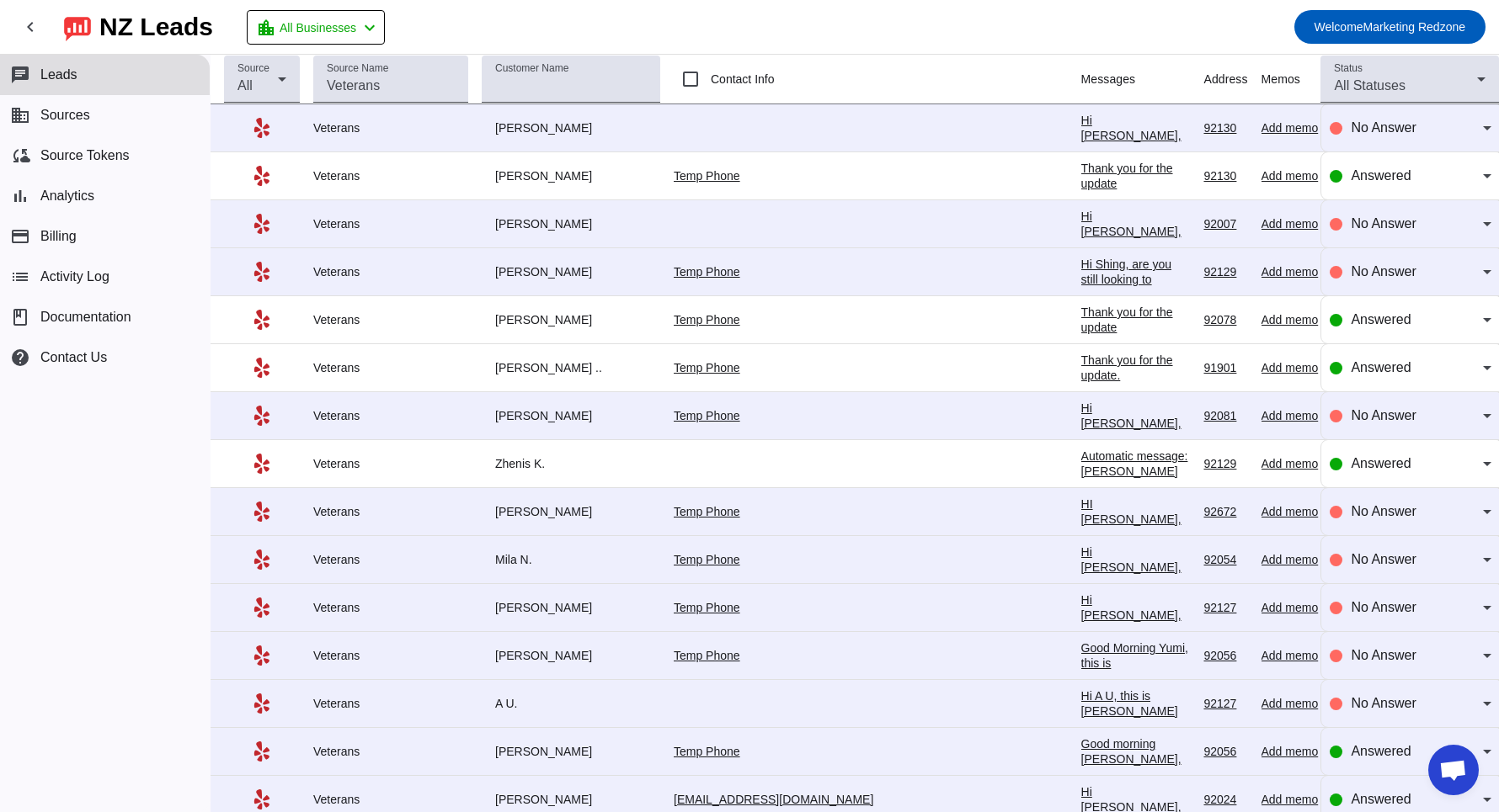
click at [1081, 560] on div "Hi Mila, this is Alejandra with Veterans. We are happy to help you with your AC…" at bounding box center [1136, 635] width 109 height 182
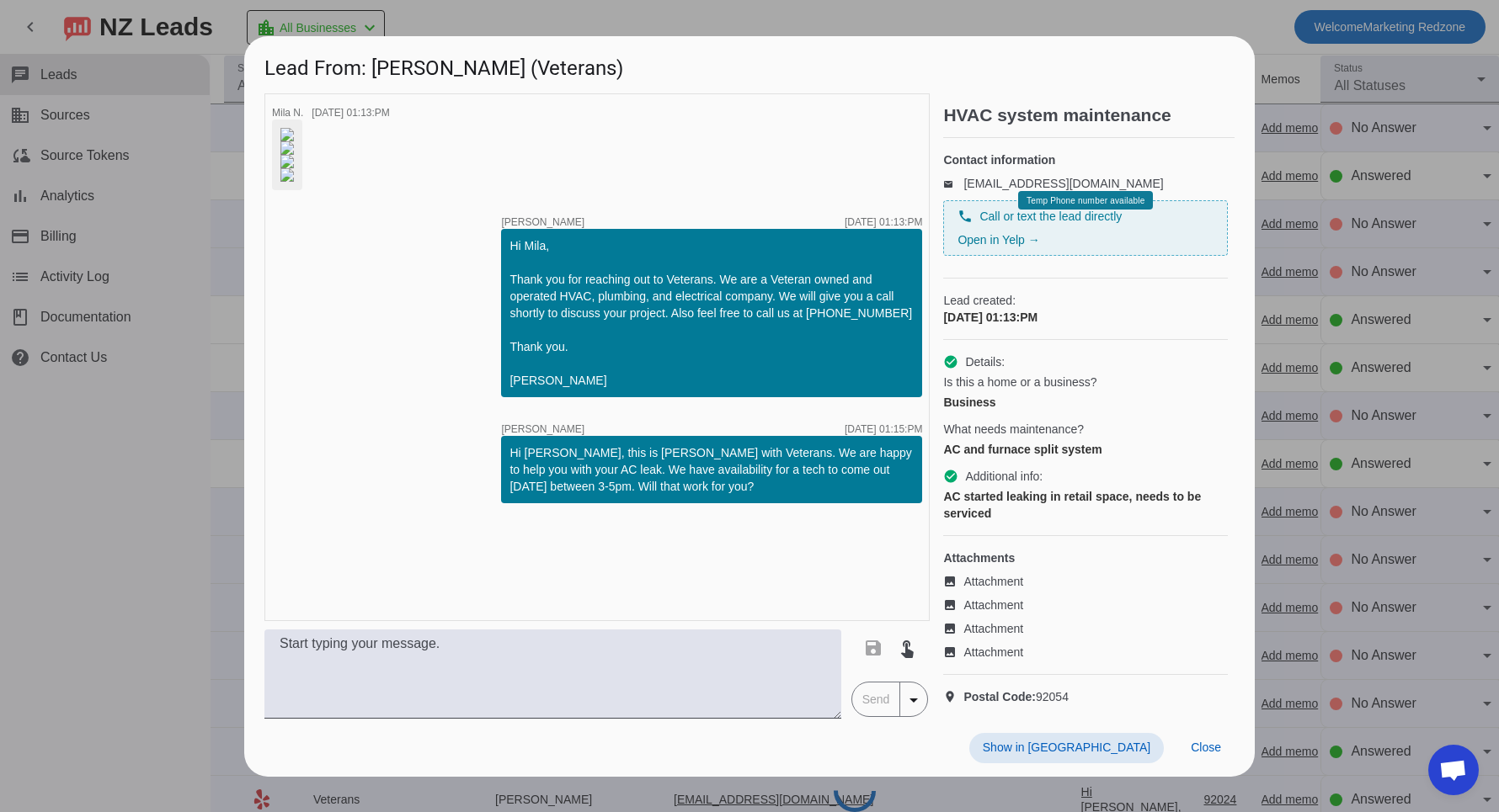
scroll to position [0, 0]
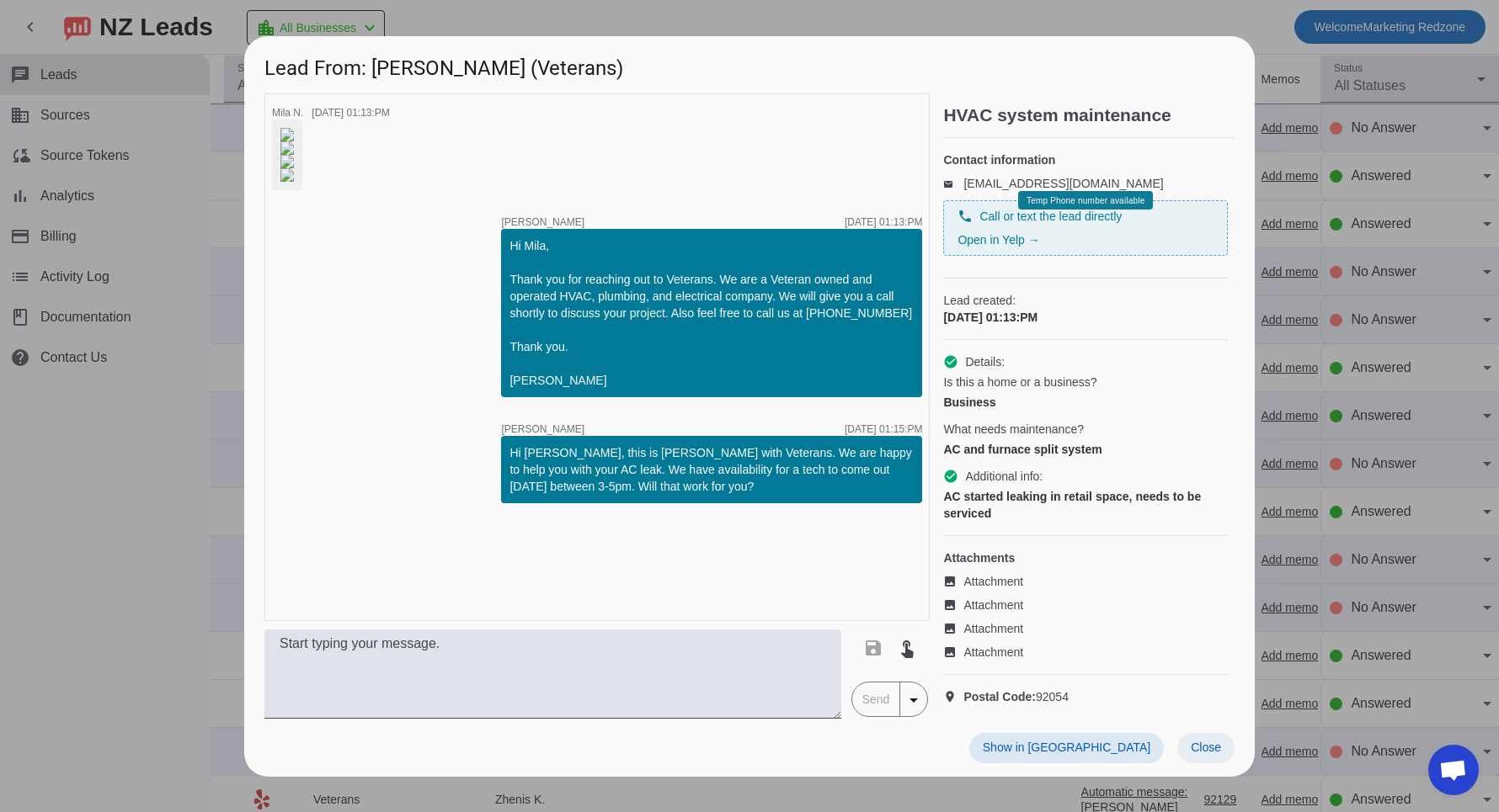
click at [1202, 754] on span "Close" at bounding box center [1206, 747] width 30 height 13
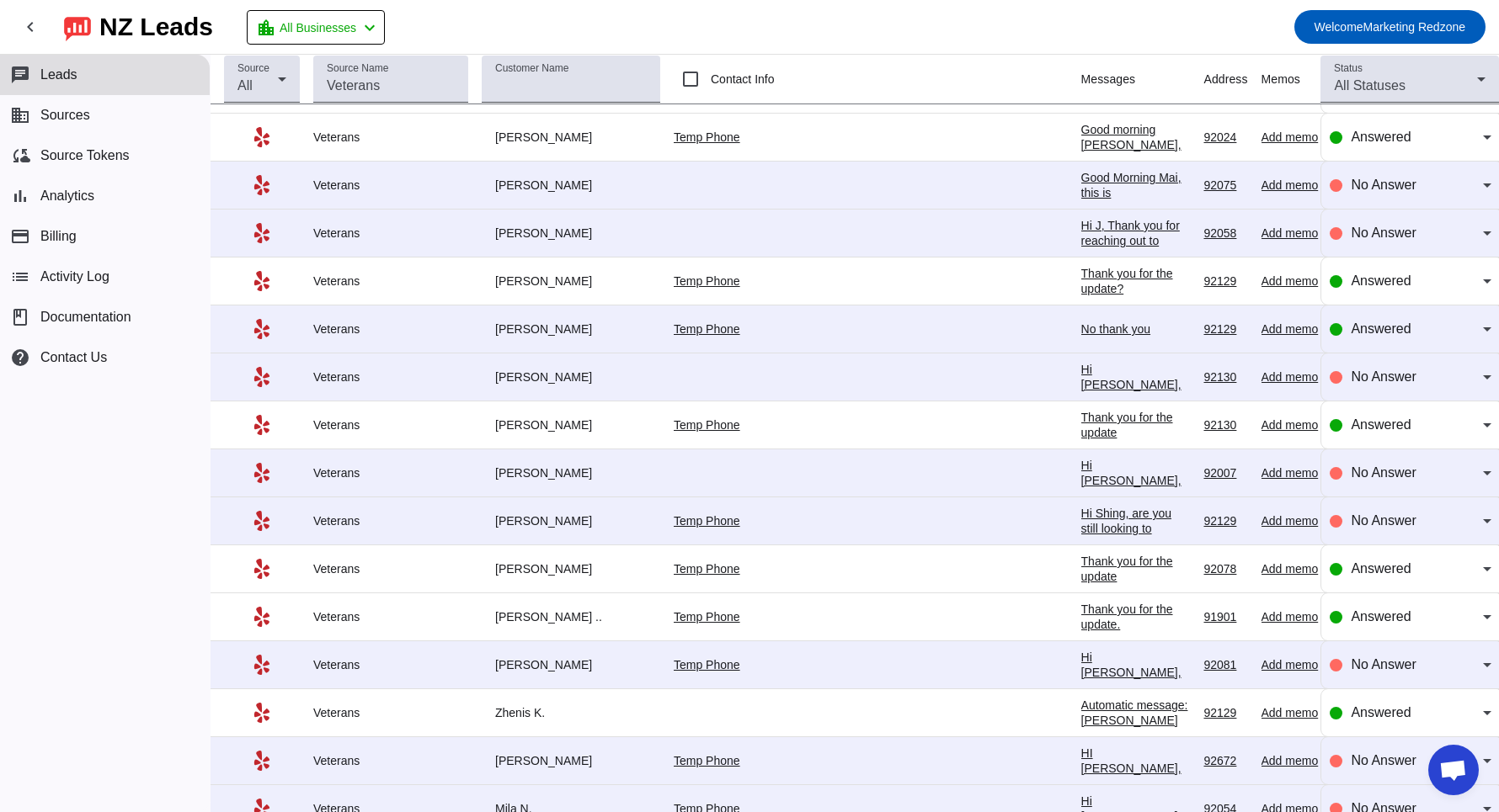
scroll to position [498, 0]
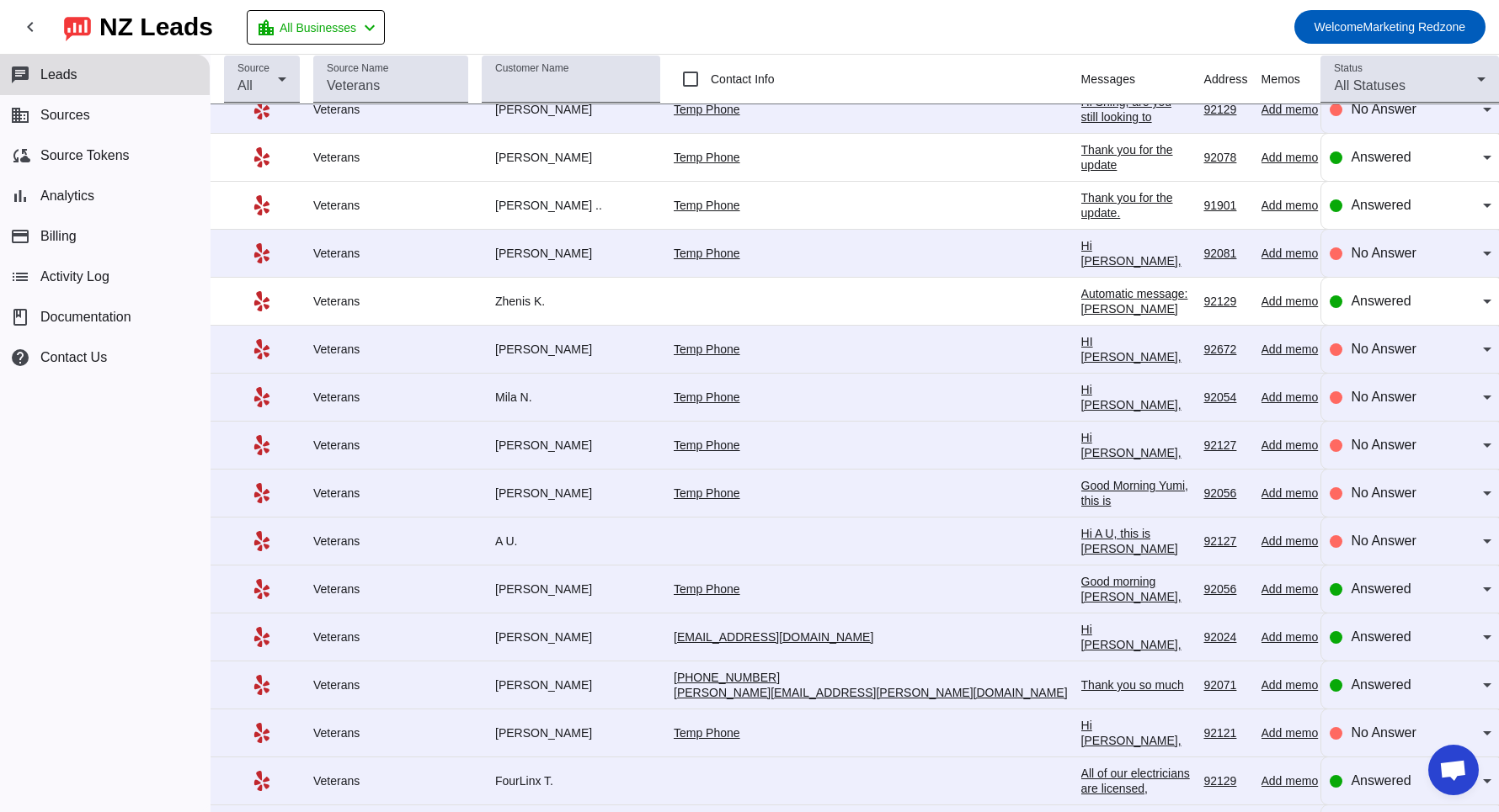
click at [1081, 678] on div "Thank you so much" at bounding box center [1136, 686] width 109 height 15
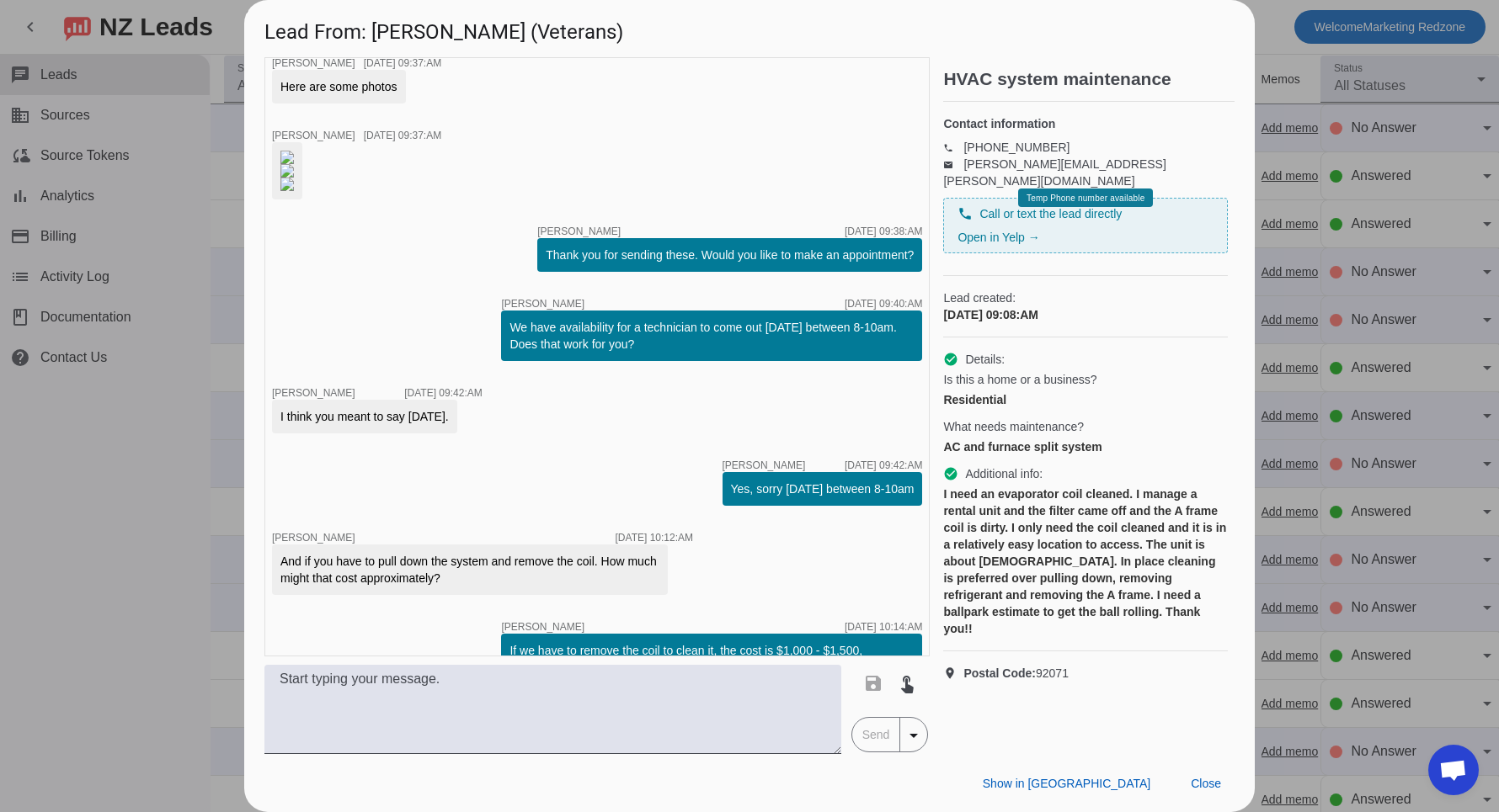
scroll to position [509, 0]
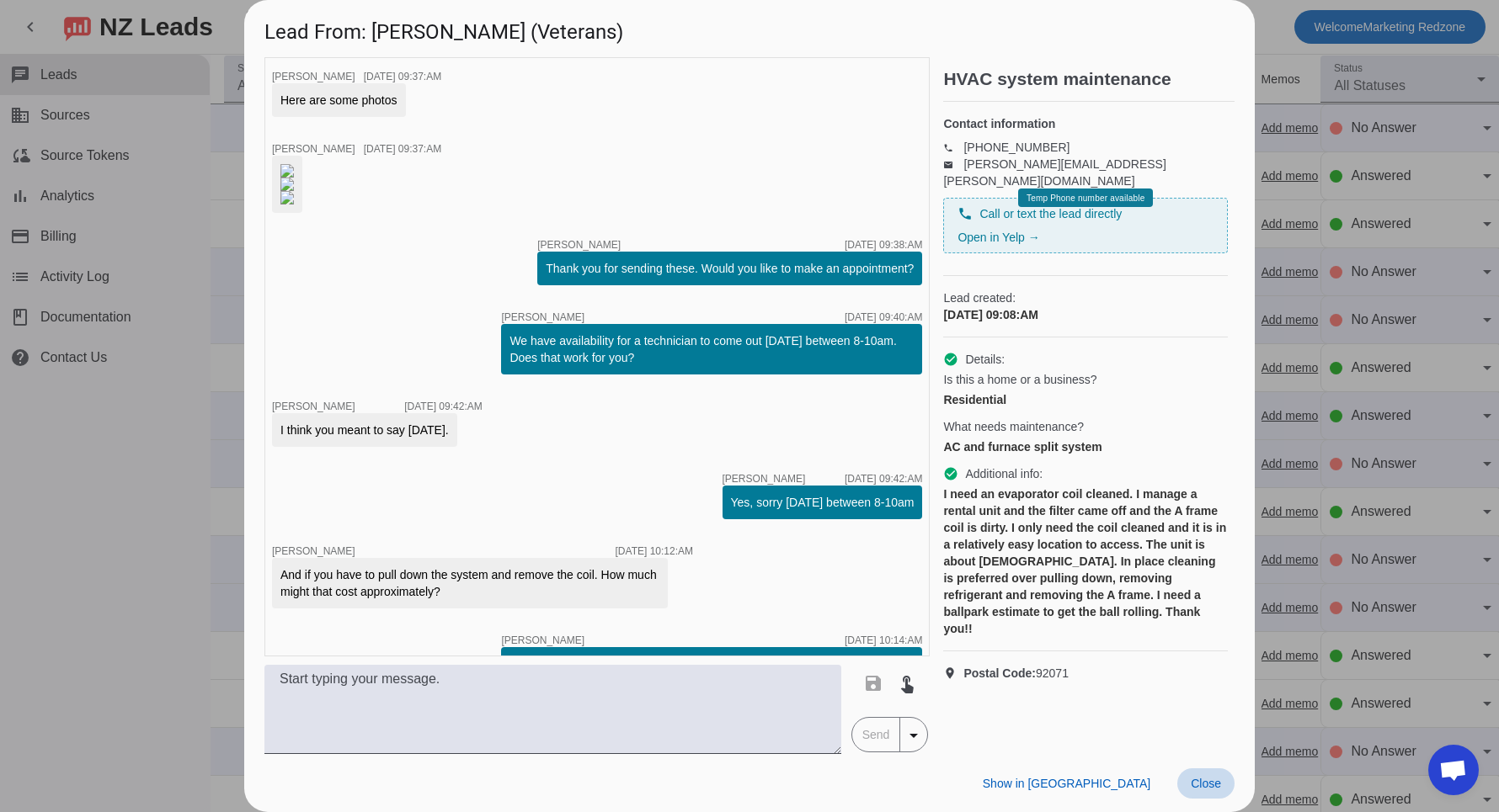
click at [1199, 787] on span "Close" at bounding box center [1206, 783] width 30 height 13
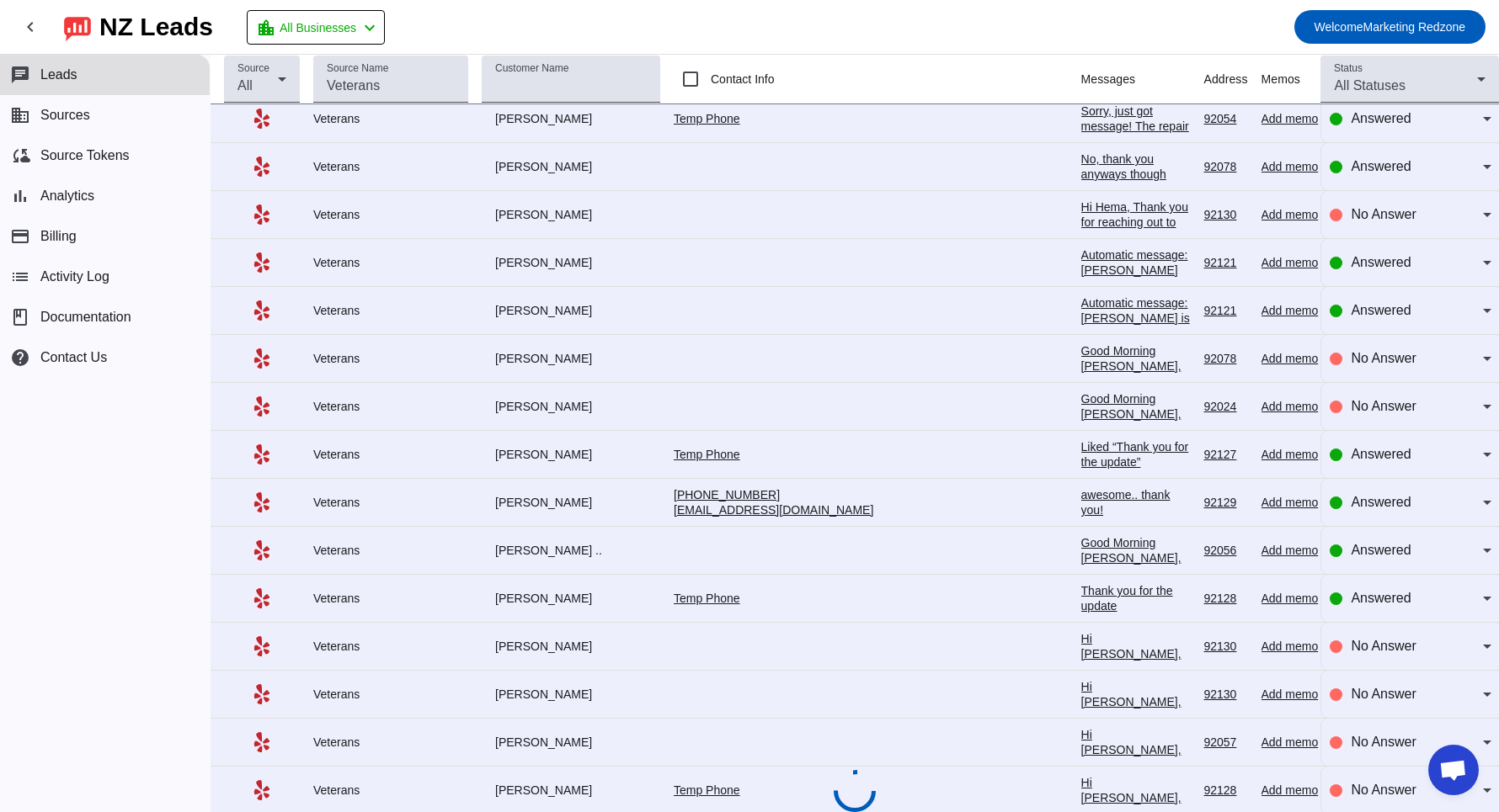
scroll to position [1657, 0]
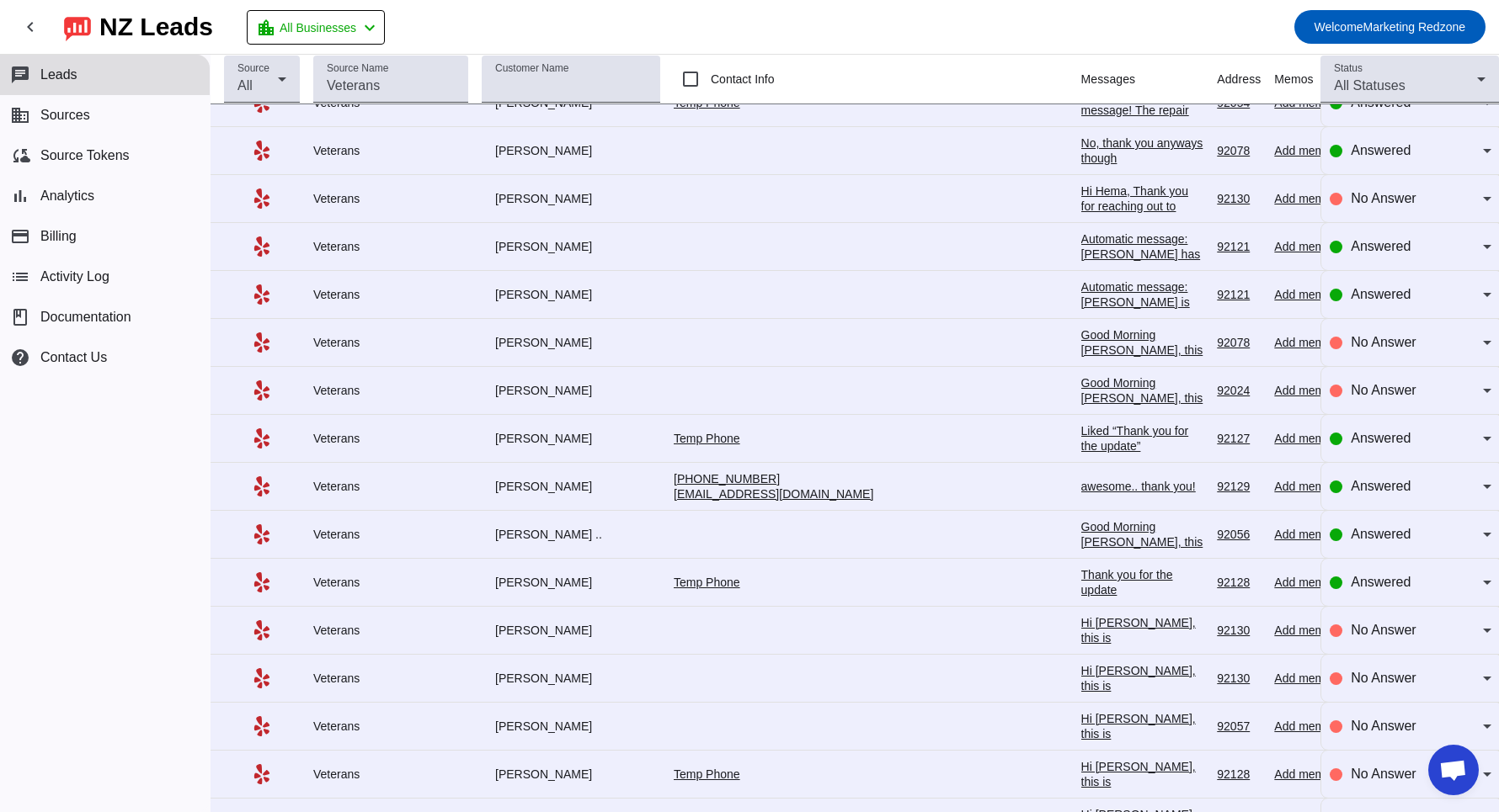
click at [1081, 479] on div "awesome.. thank you!" at bounding box center [1142, 487] width 123 height 15
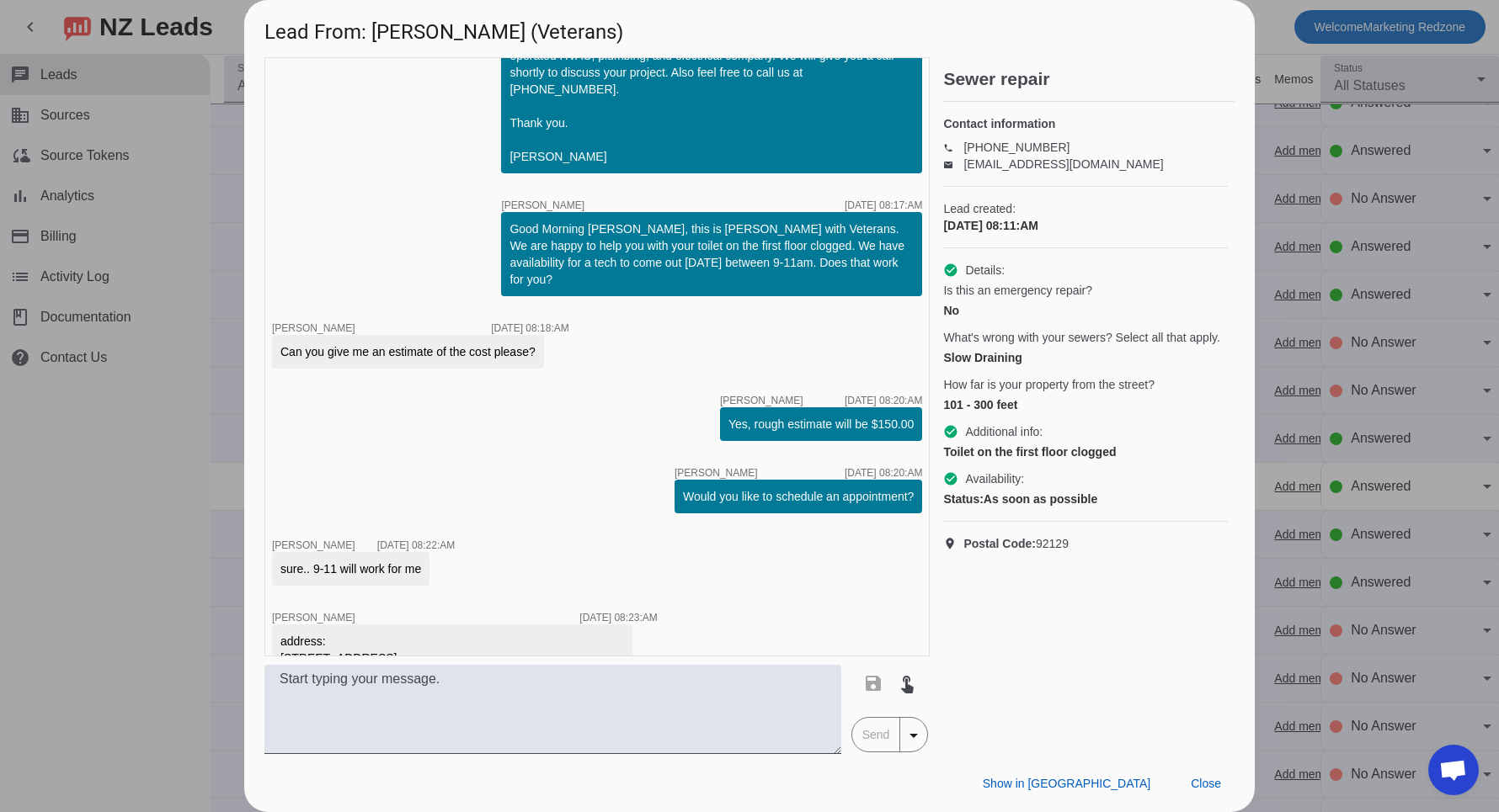
scroll to position [0, 0]
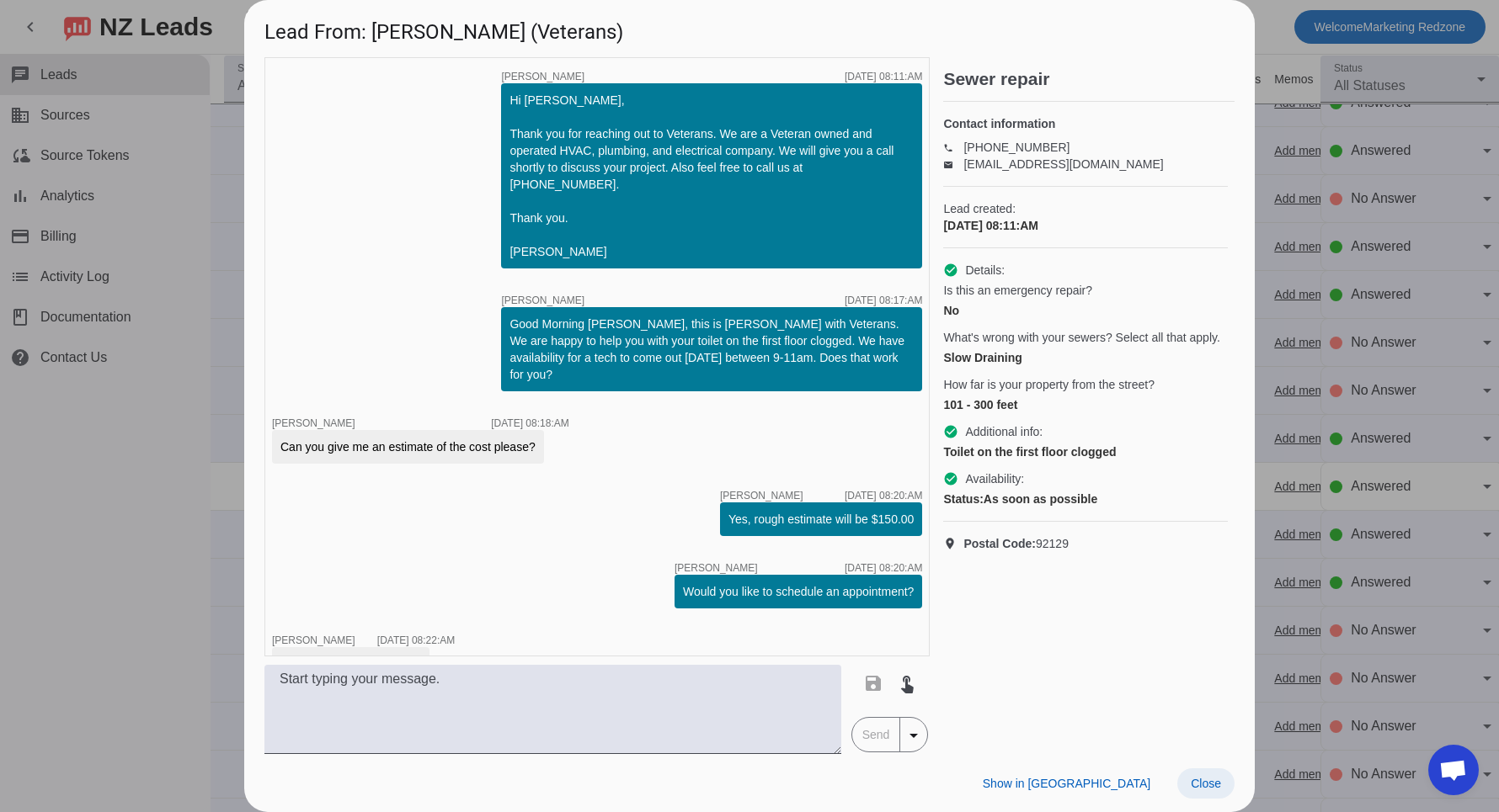
click at [1199, 769] on span at bounding box center [1206, 783] width 57 height 30
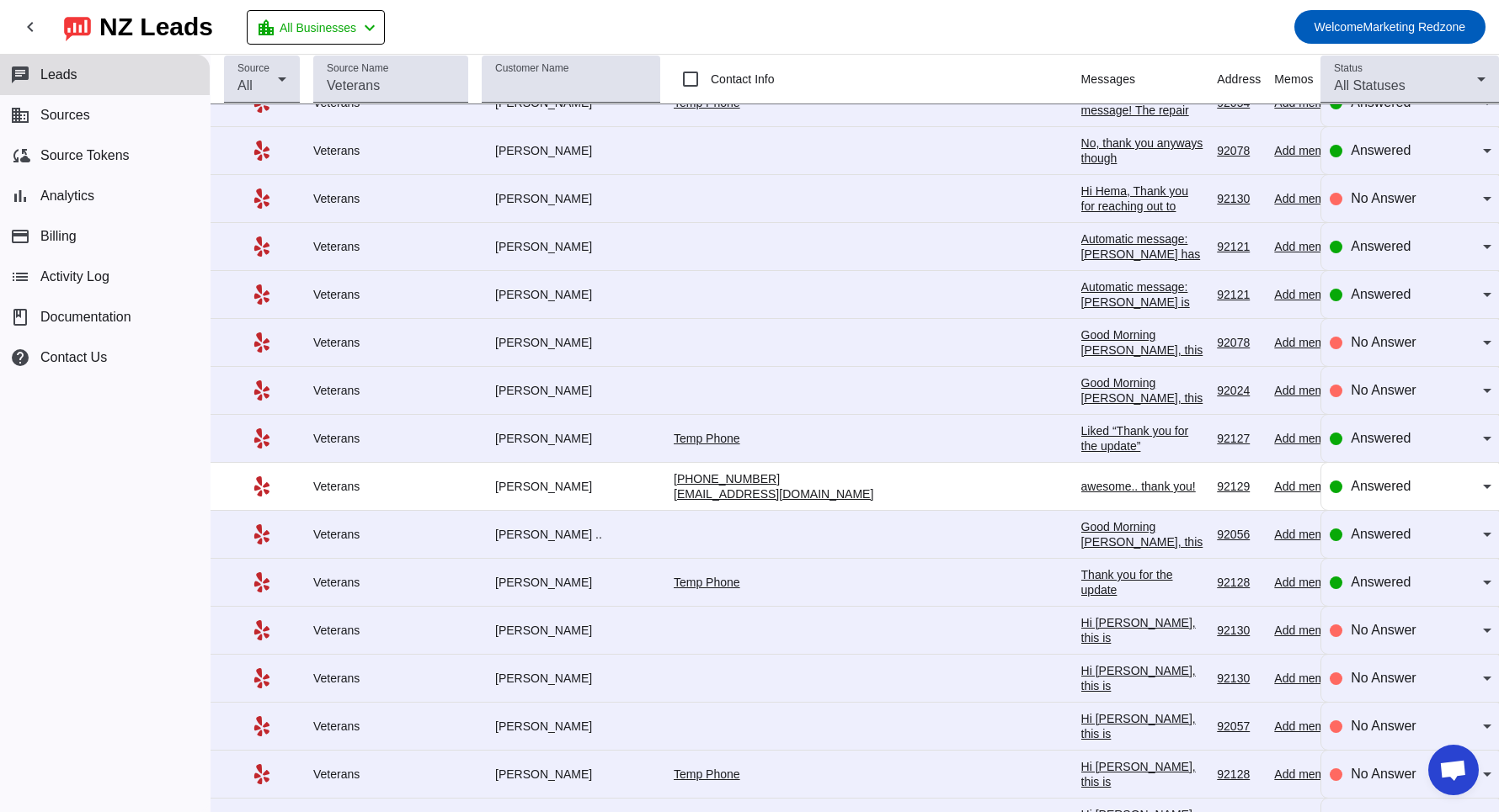
click at [1081, 568] on div "Thank you for the update" at bounding box center [1142, 583] width 123 height 30
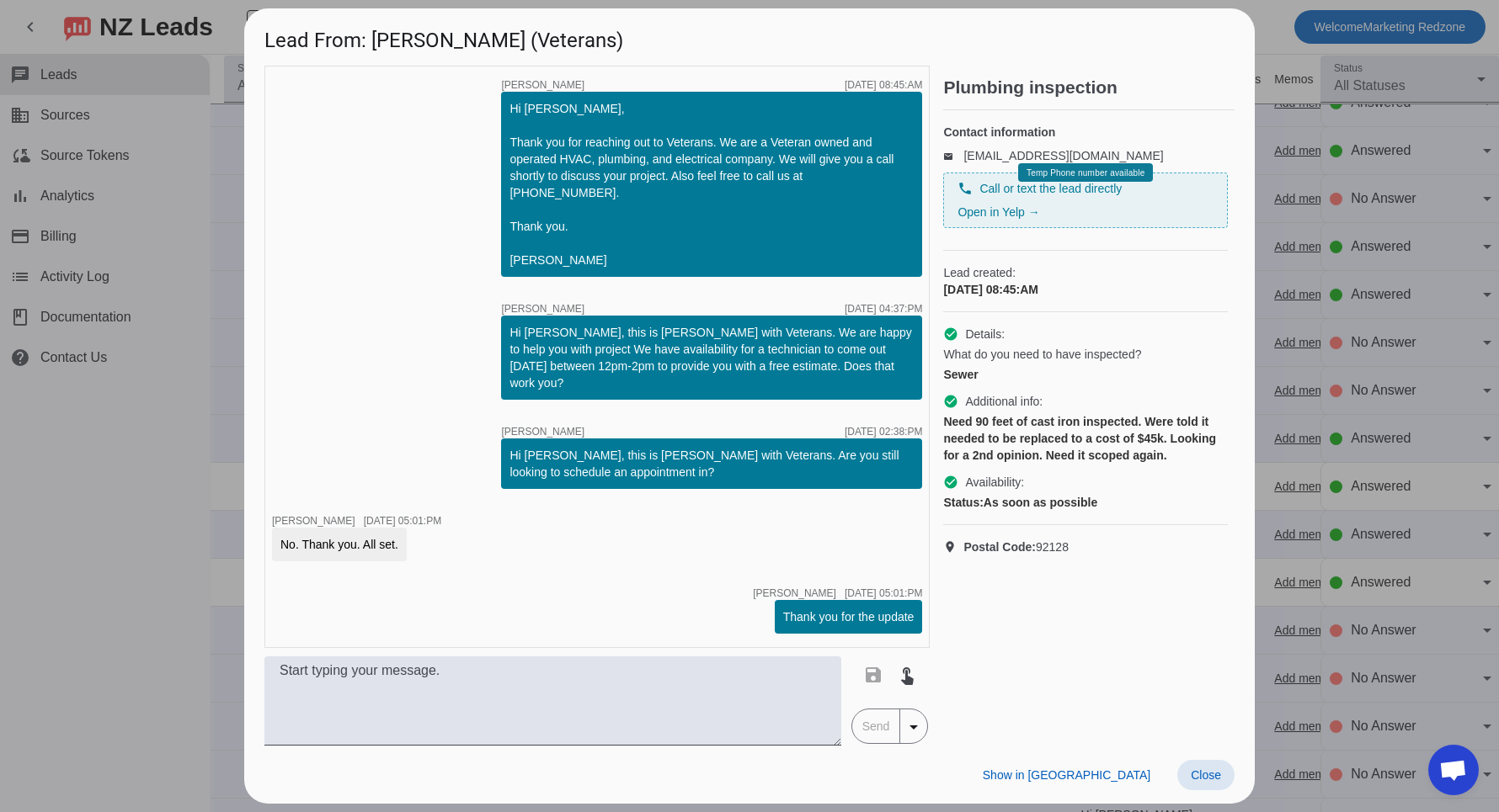
click at [1215, 768] on span "Close" at bounding box center [1206, 775] width 30 height 13
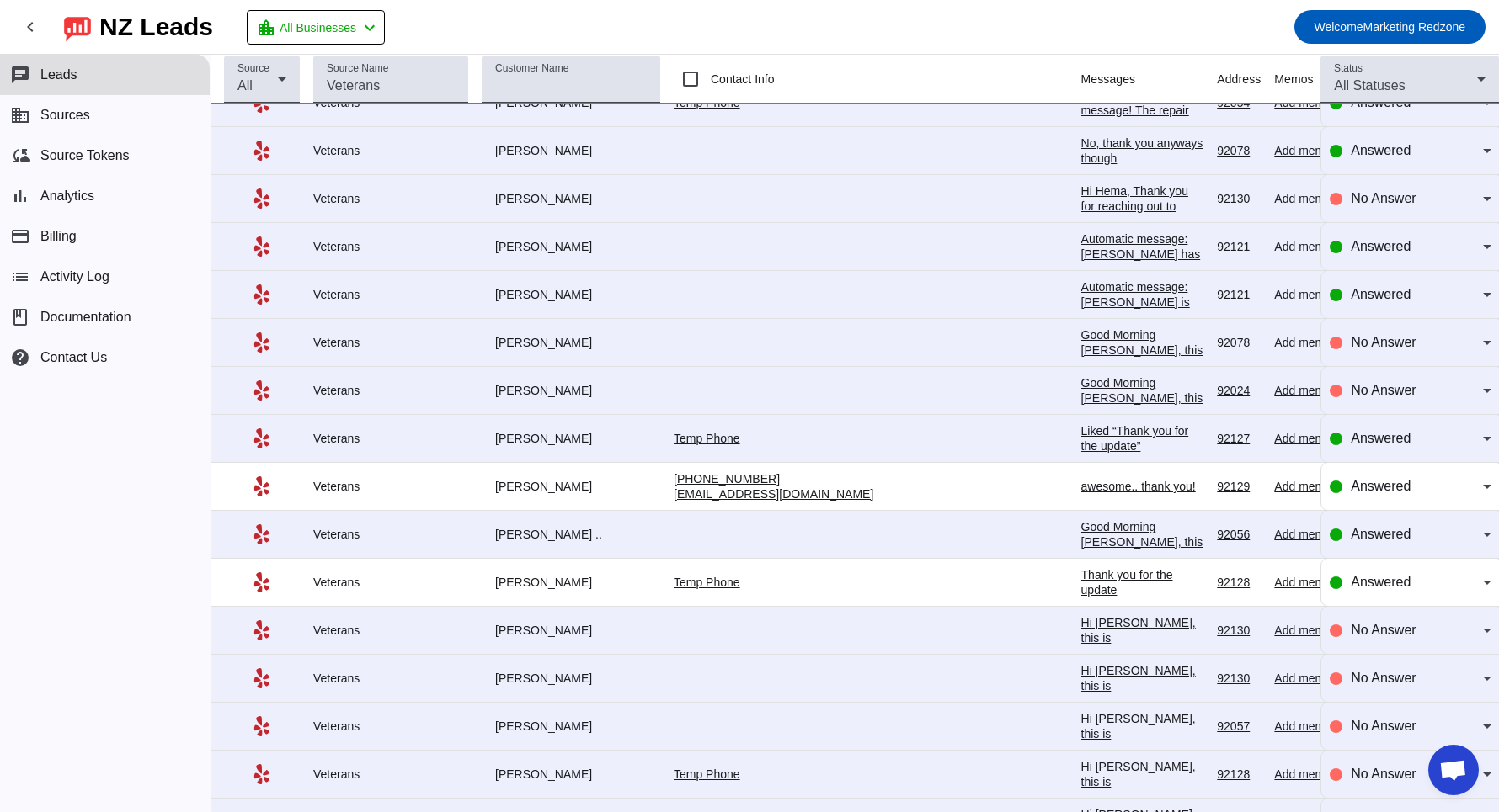
click at [1081, 425] on div "Liked “Thank you for the update”" at bounding box center [1142, 438] width 123 height 30
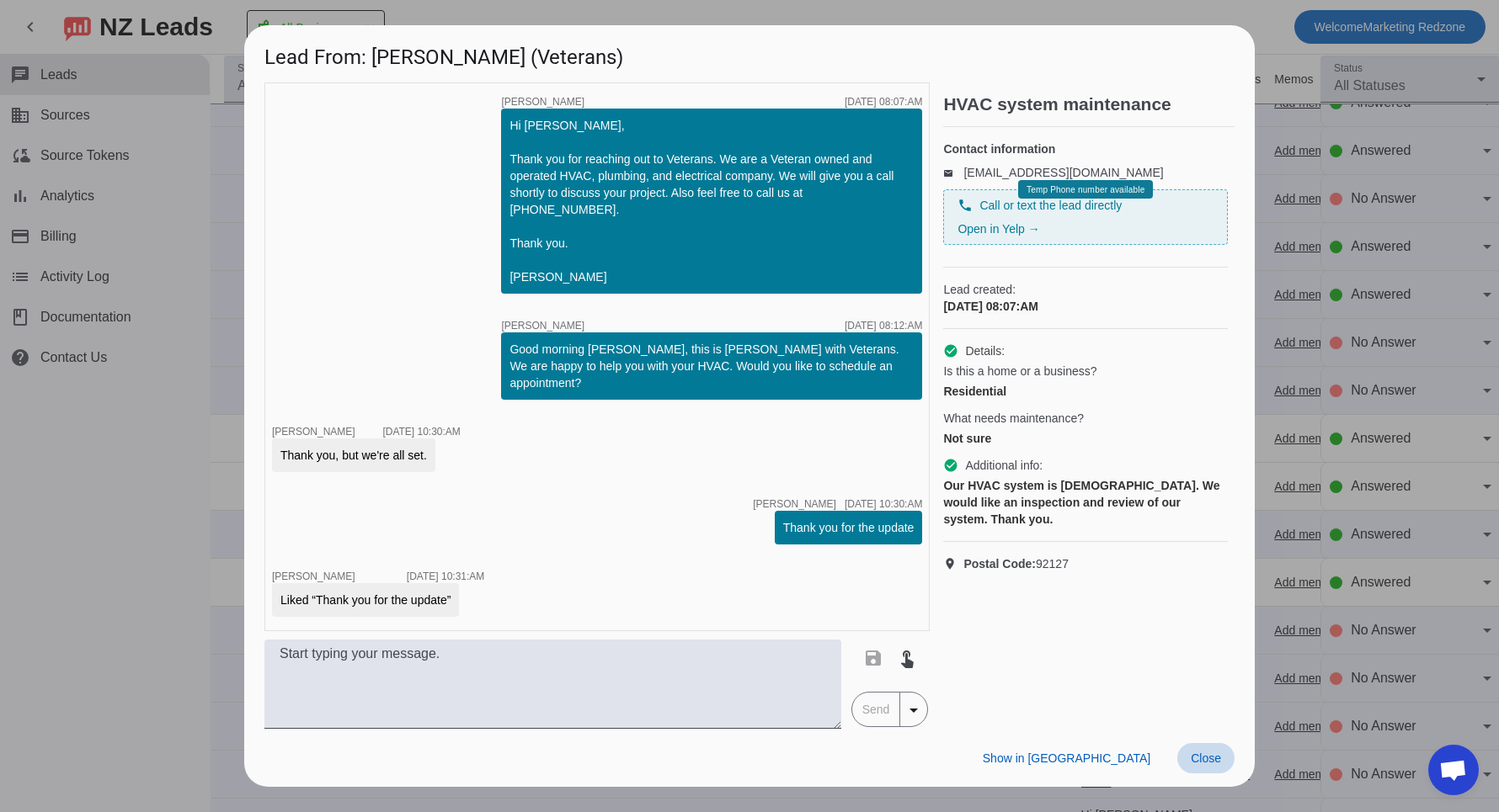
click at [1216, 752] on span "Close" at bounding box center [1206, 759] width 30 height 13
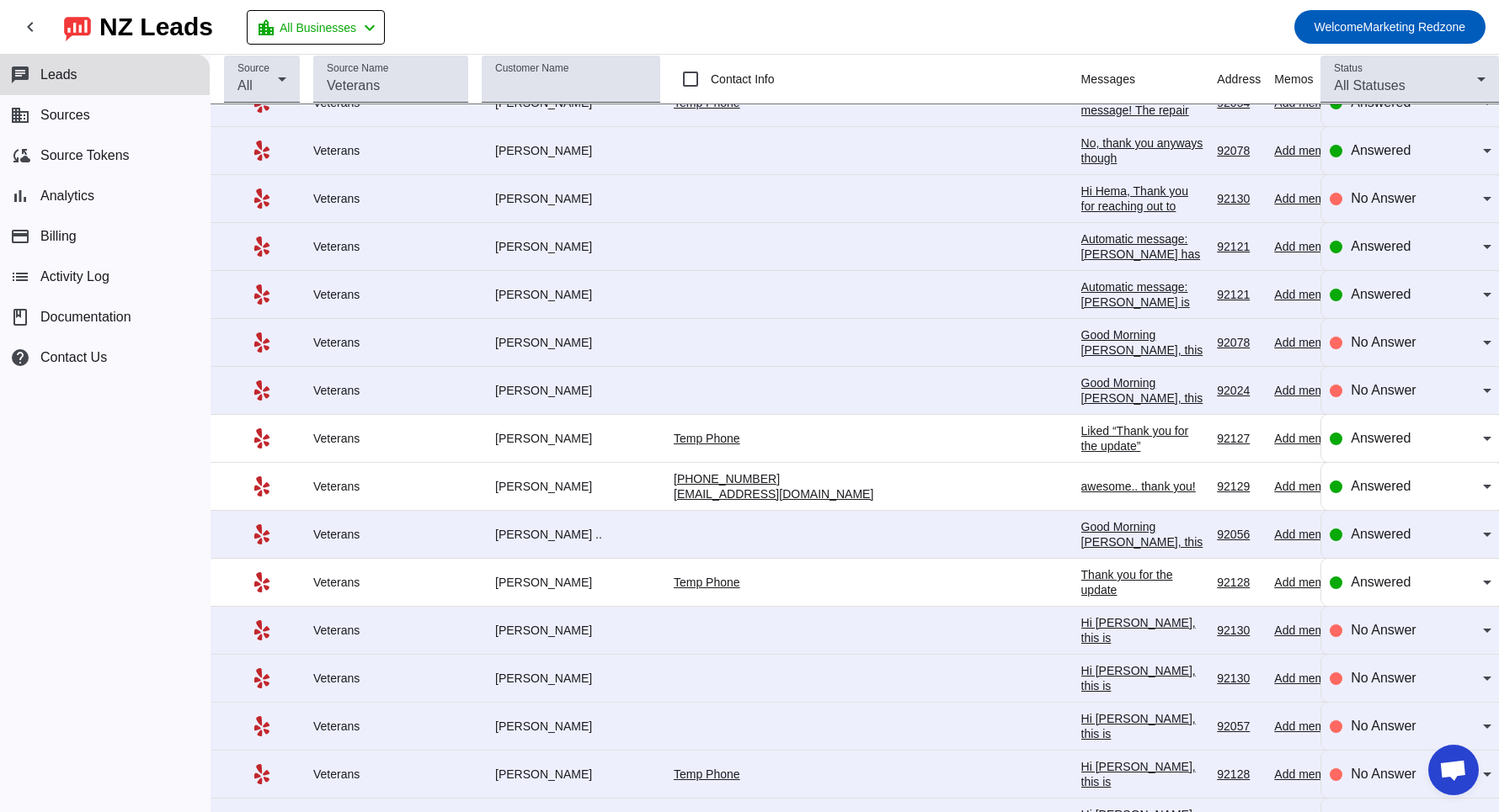
click at [1081, 138] on div "No, thank you anyways though" at bounding box center [1142, 151] width 123 height 30
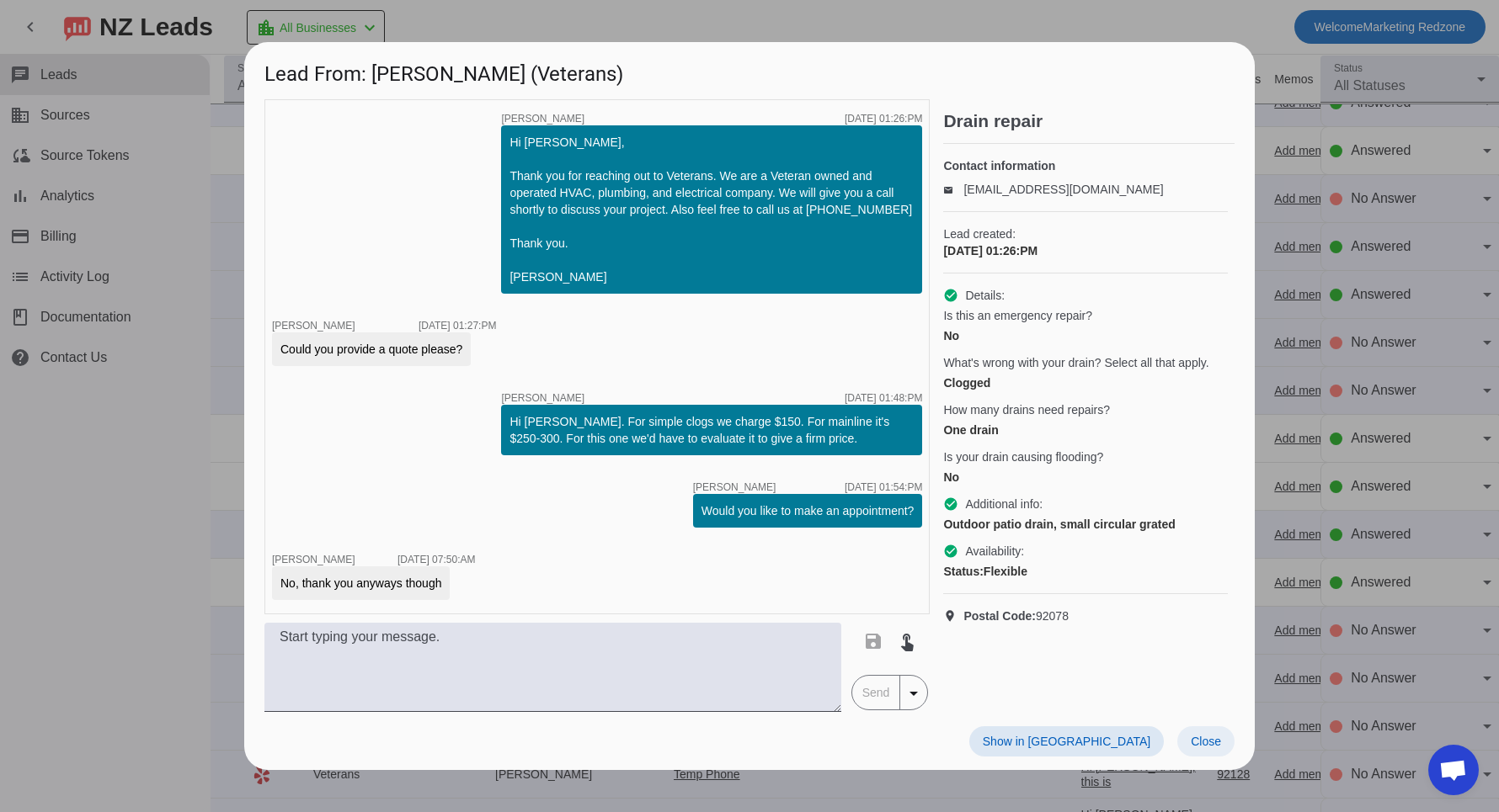
click at [1199, 739] on span "Close" at bounding box center [1206, 742] width 30 height 13
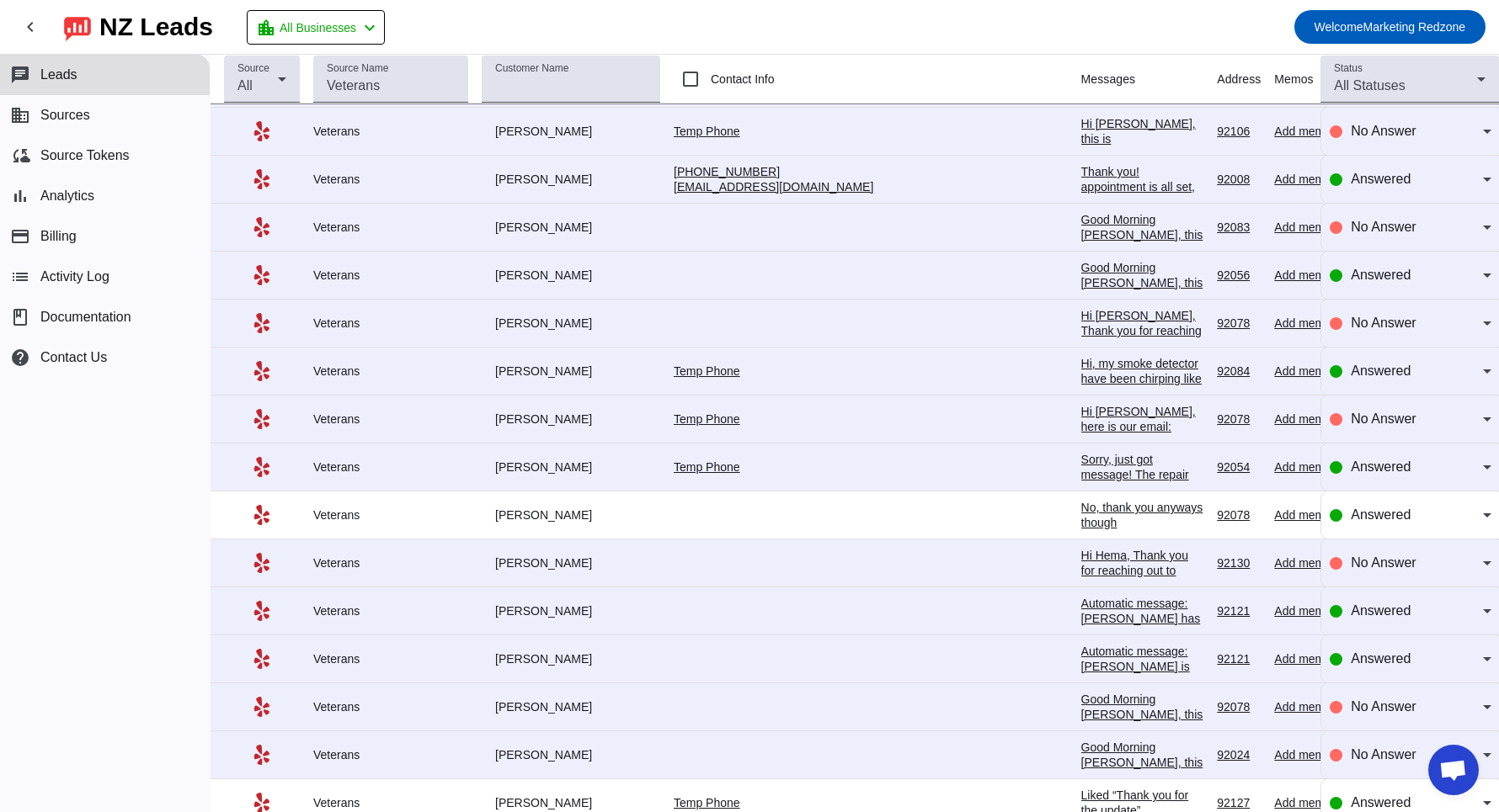
scroll to position [1272, 0]
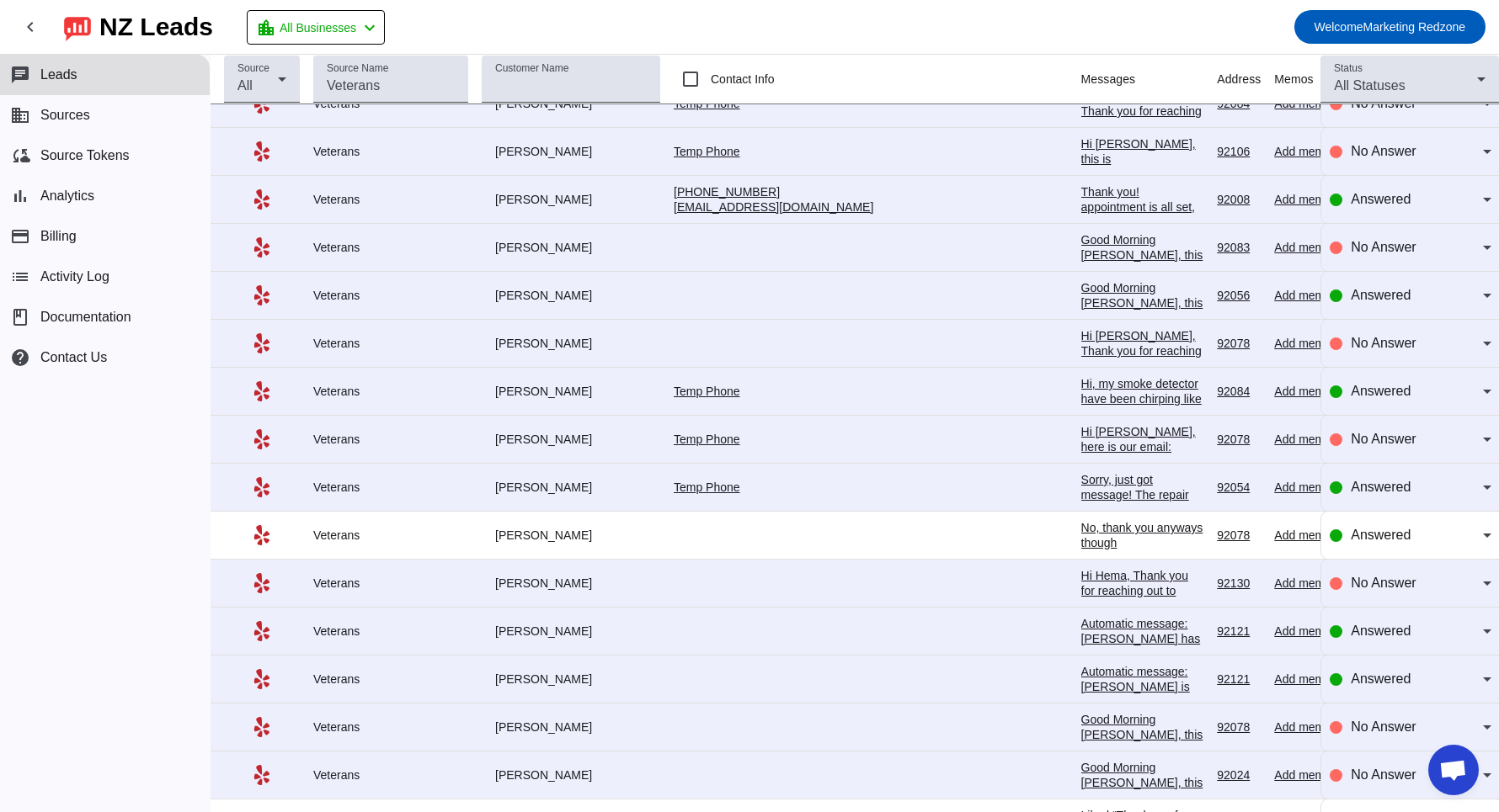
click at [1081, 381] on div "Hi, my smoke detector have been chirping like this at night. Batteries have bee…" at bounding box center [1142, 407] width 123 height 61
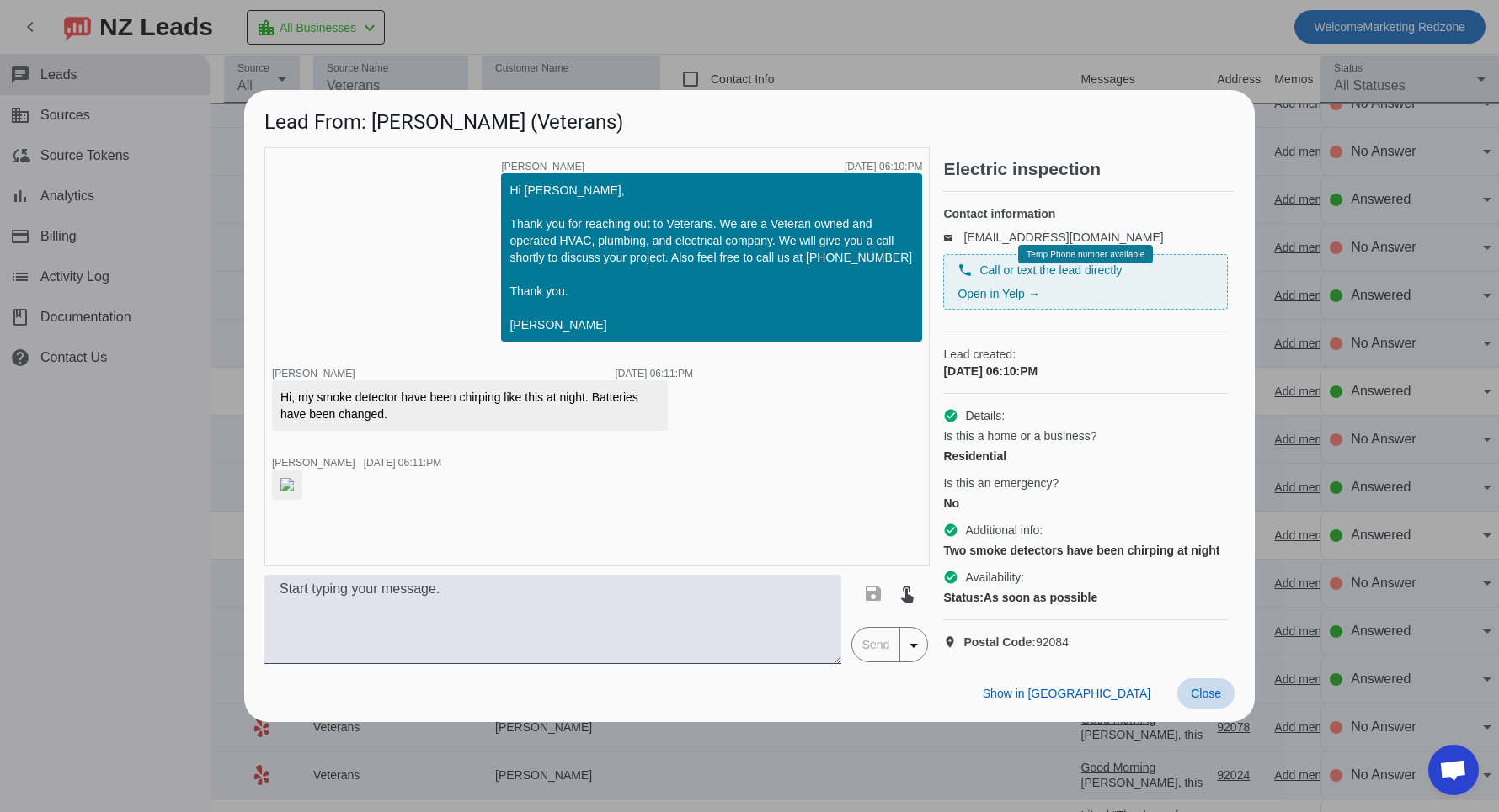
click at [1195, 701] on span "Close" at bounding box center [1206, 694] width 30 height 13
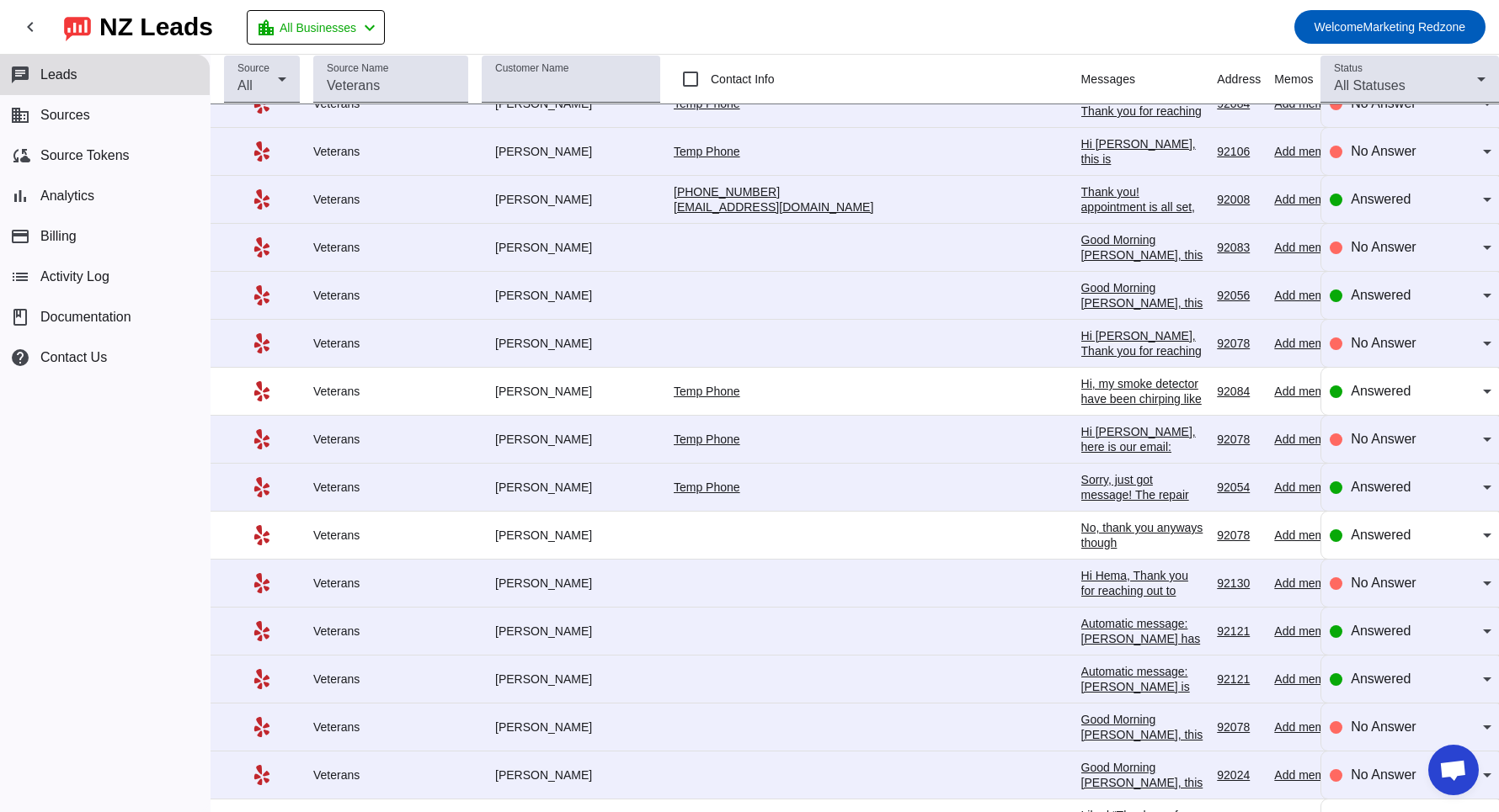
click at [1081, 196] on div "Thank you! appointment is all set, you will receive a text from tech when he is…" at bounding box center [1142, 222] width 123 height 76
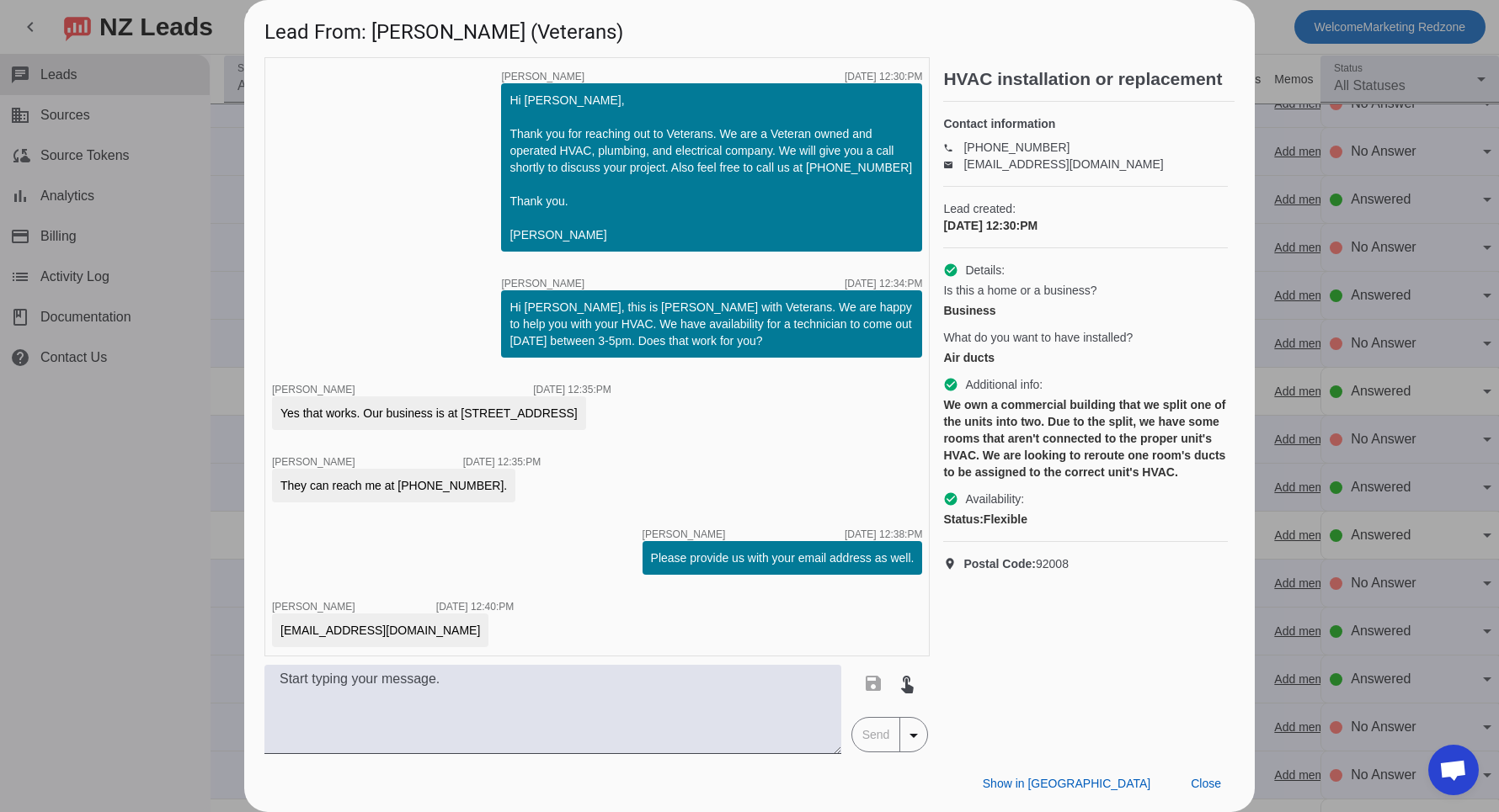
scroll to position [109, 0]
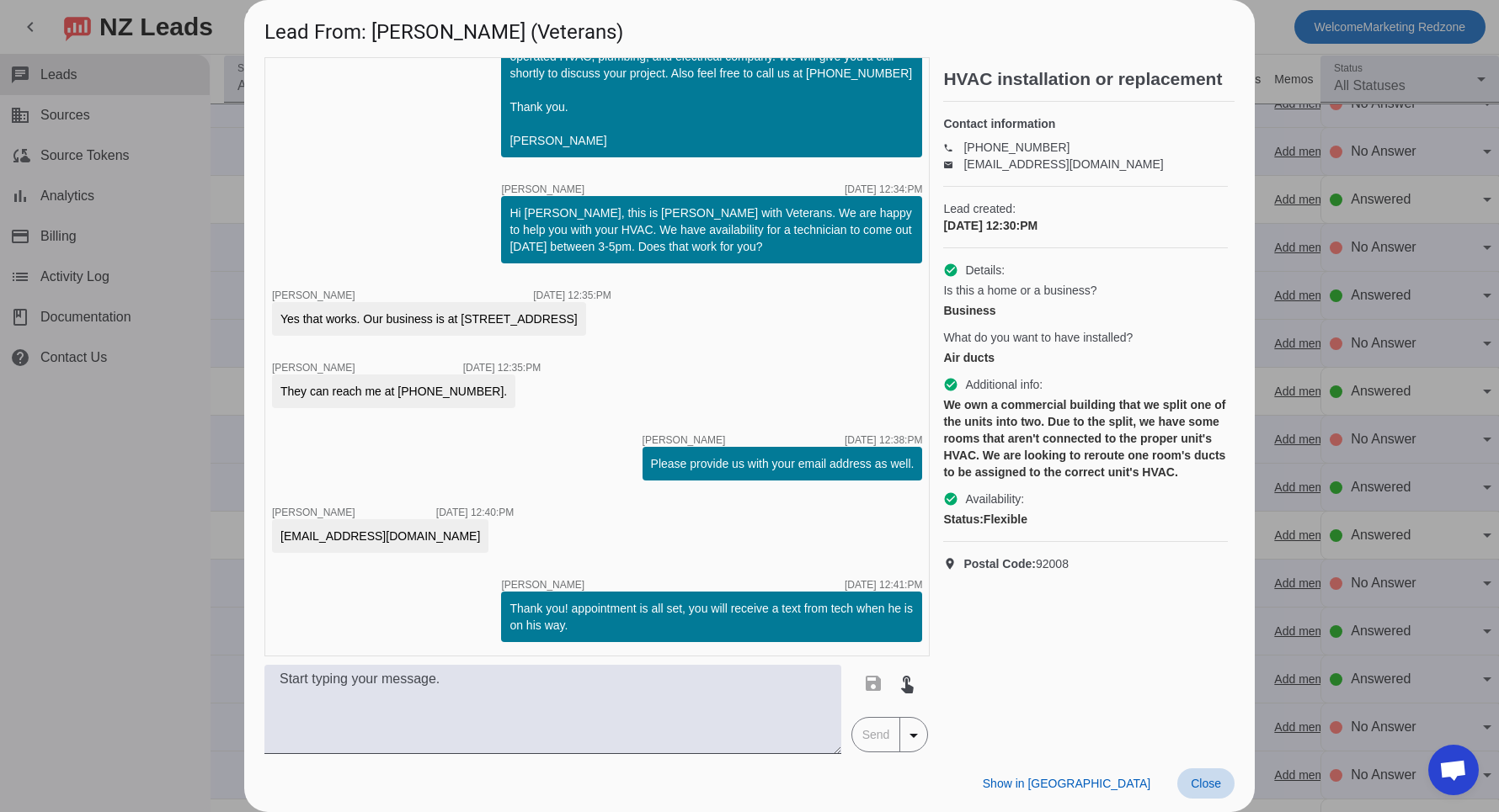
click at [1194, 777] on span "Close" at bounding box center [1206, 783] width 30 height 13
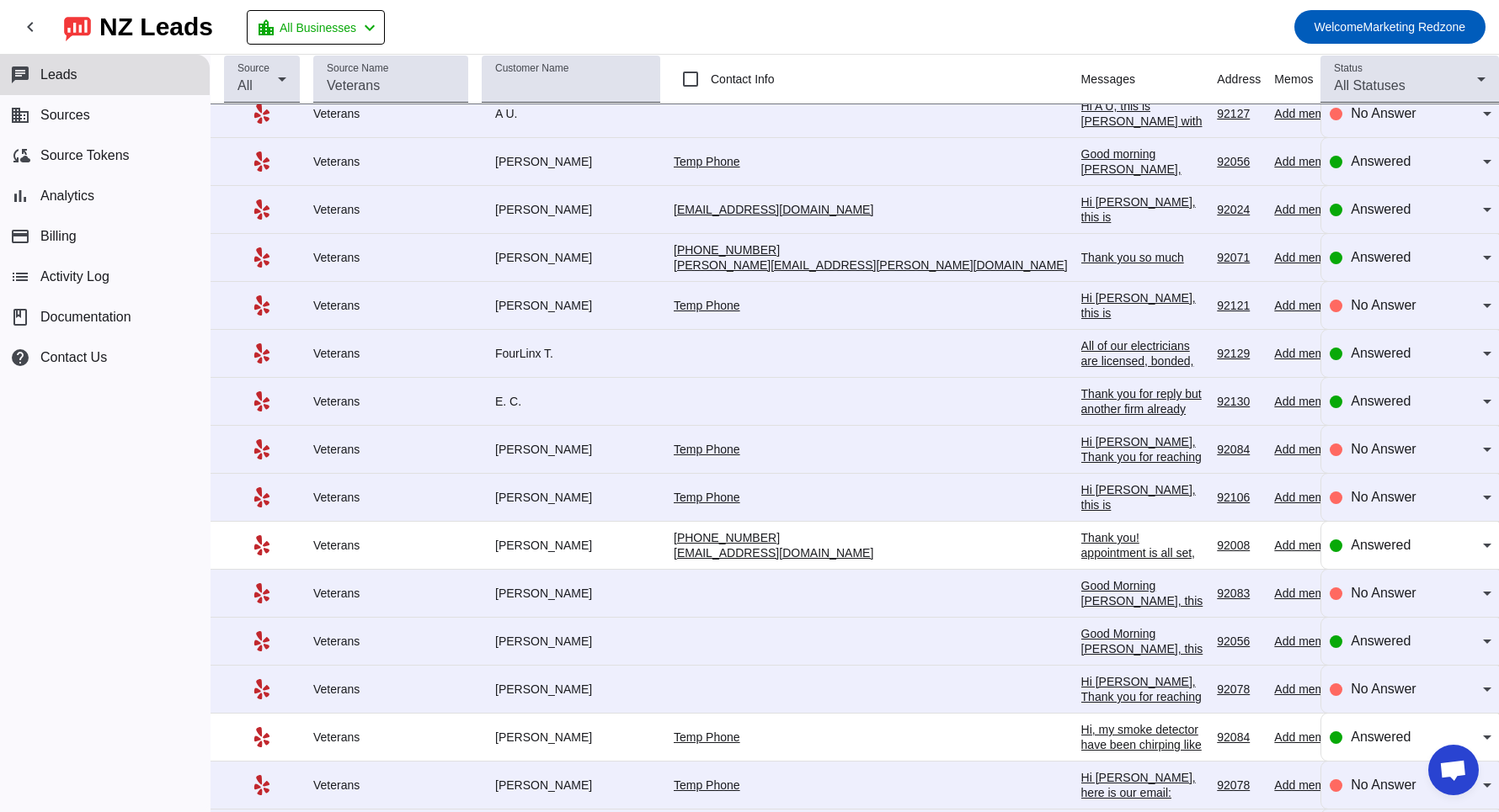
scroll to position [923, 0]
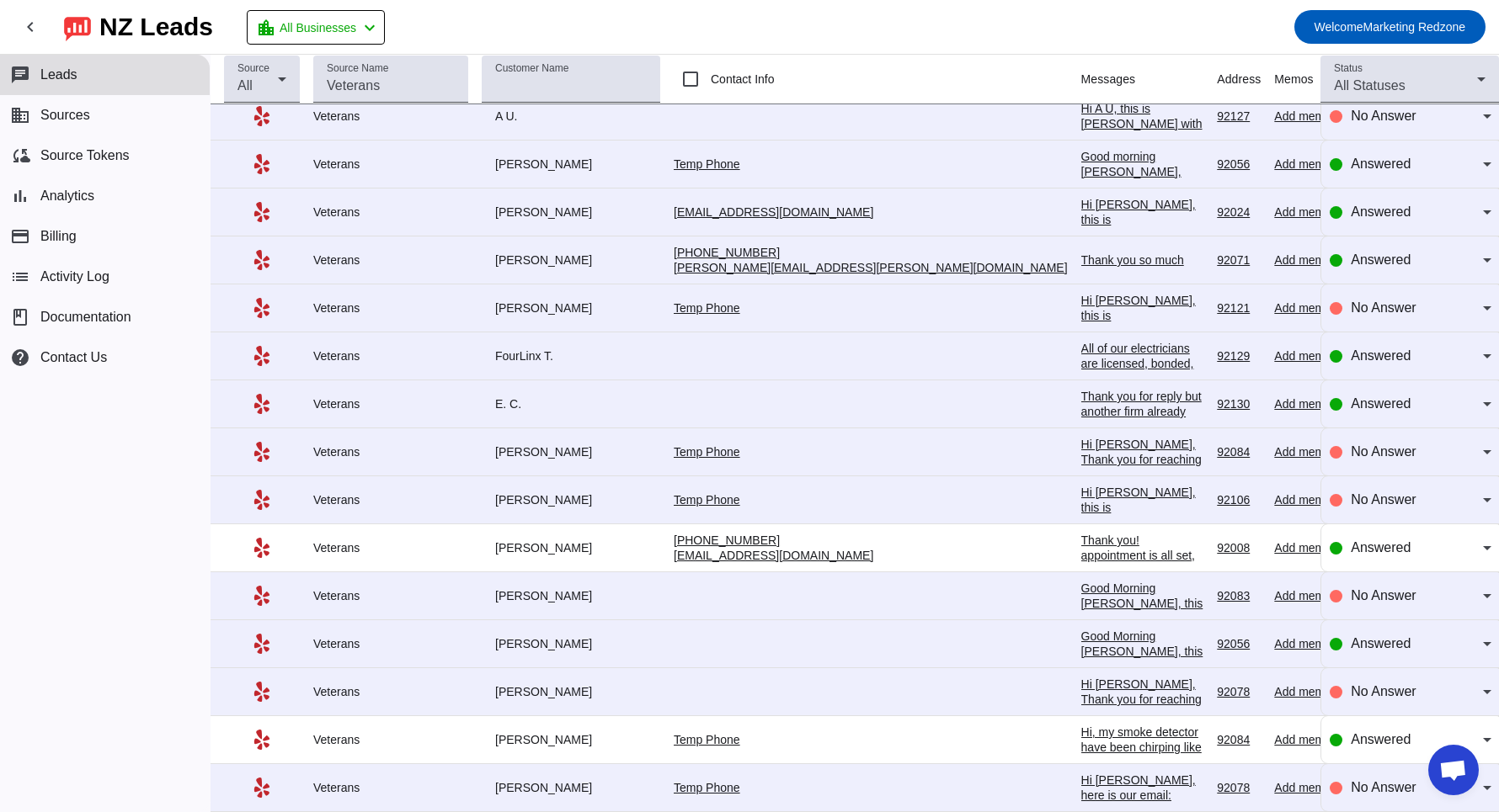
click at [1081, 357] on div "All of our electricians are licensed, bonded, and insured." at bounding box center [1142, 364] width 123 height 46
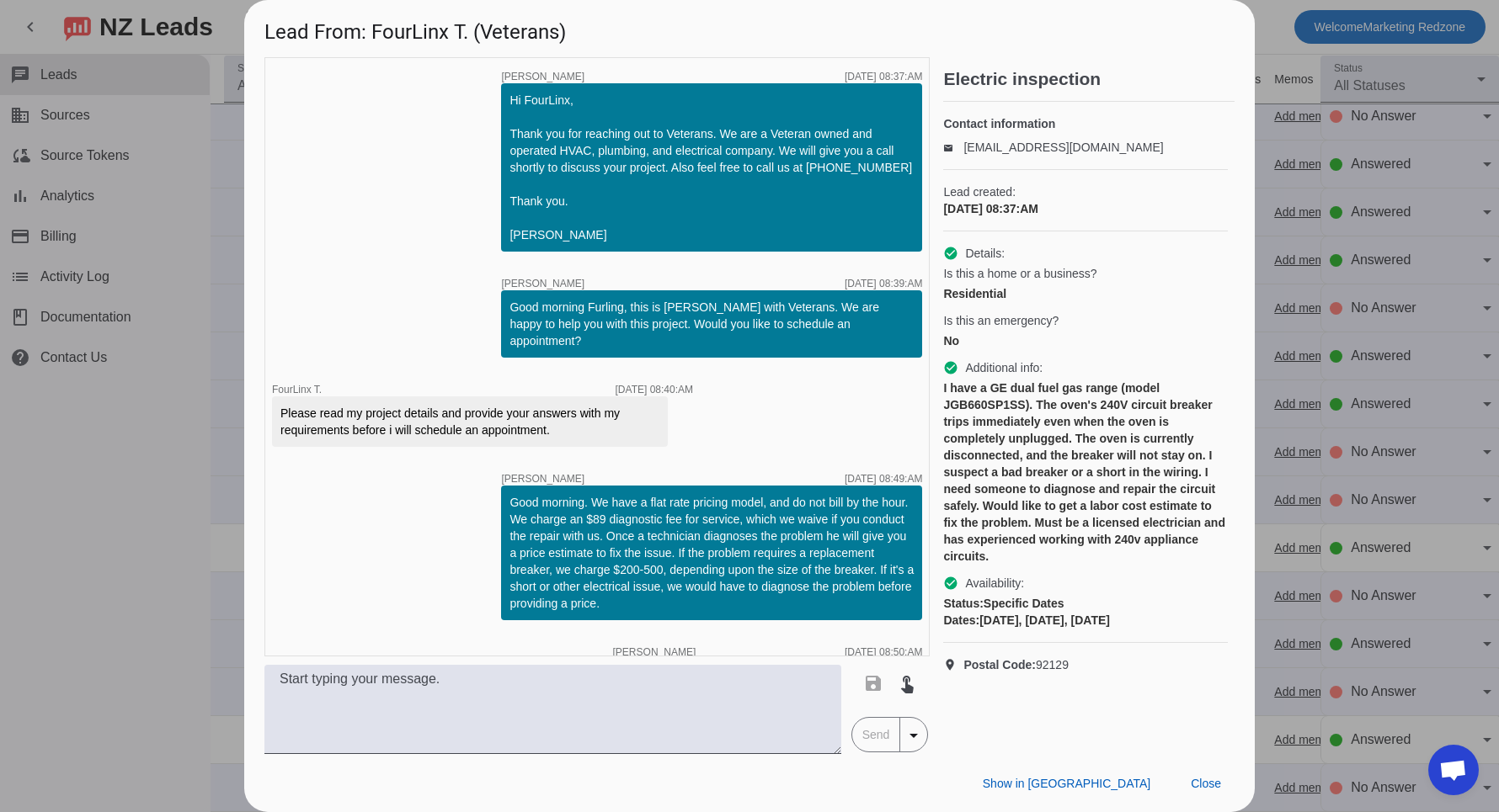
scroll to position [32, 0]
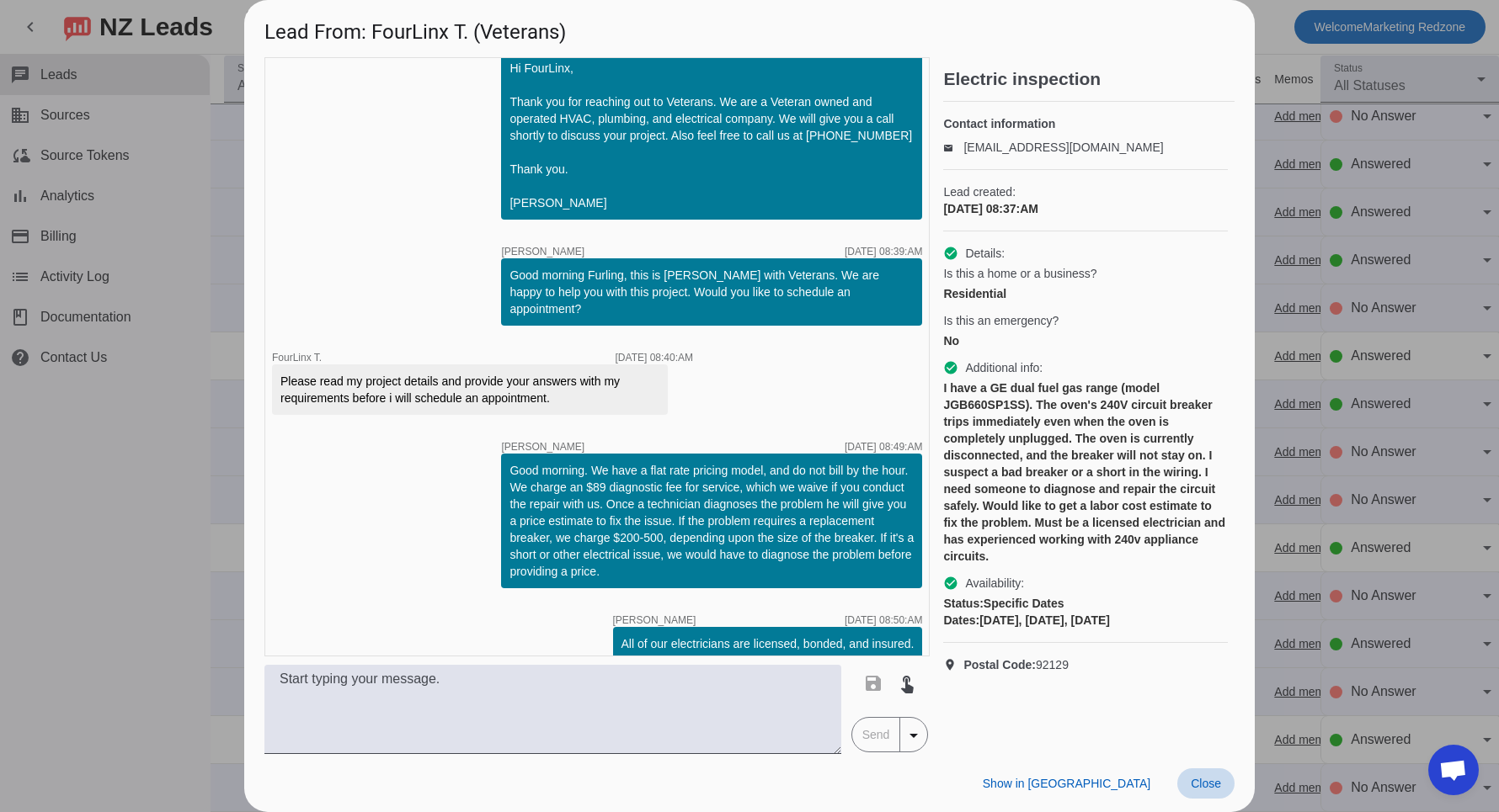
click at [1213, 778] on span "Close" at bounding box center [1206, 783] width 30 height 13
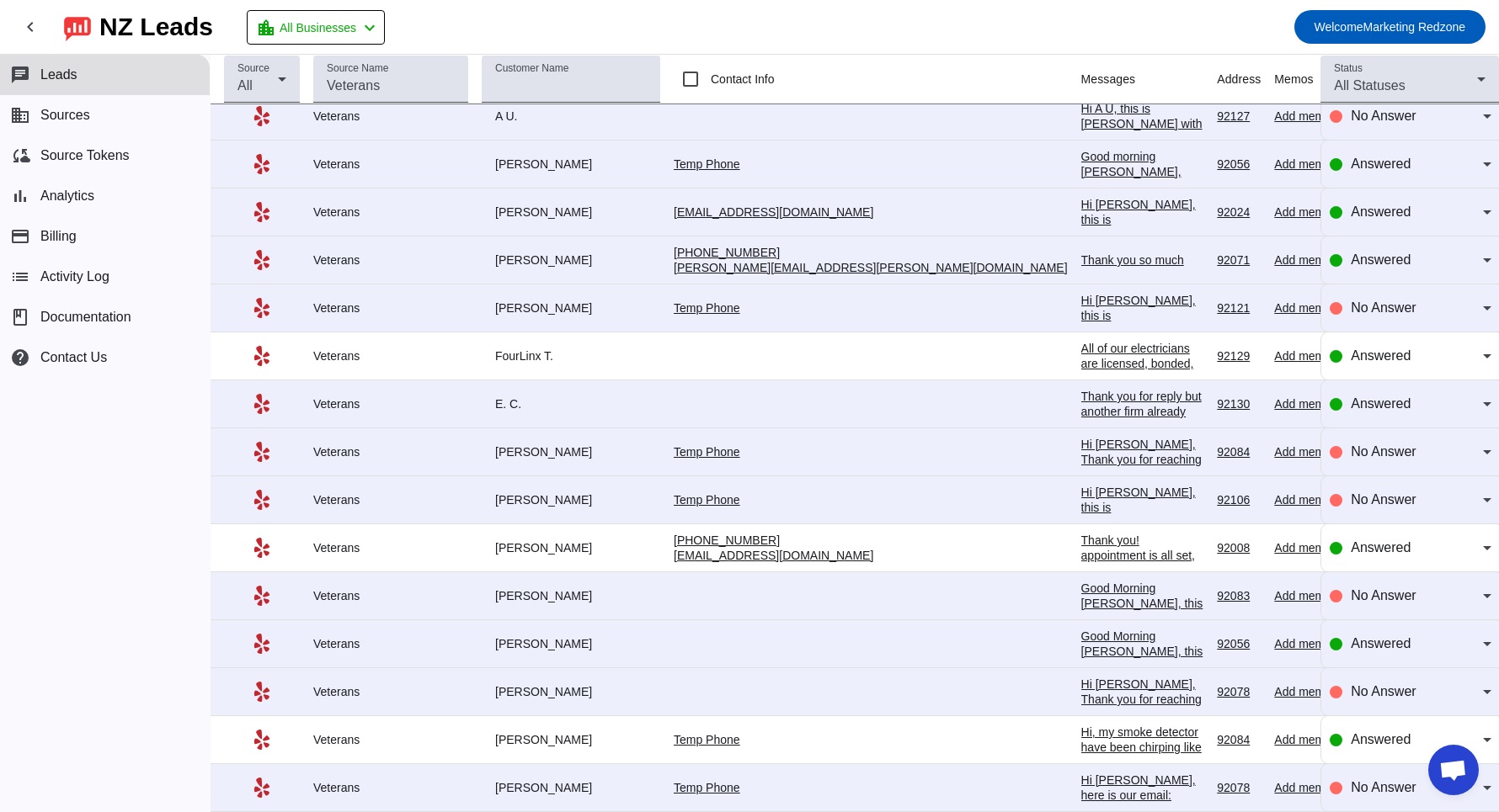
click at [1081, 206] on div "Hi Omi, this is Alejandra with Veterans. Are you still looking to schedule an a…" at bounding box center [1142, 242] width 123 height 91
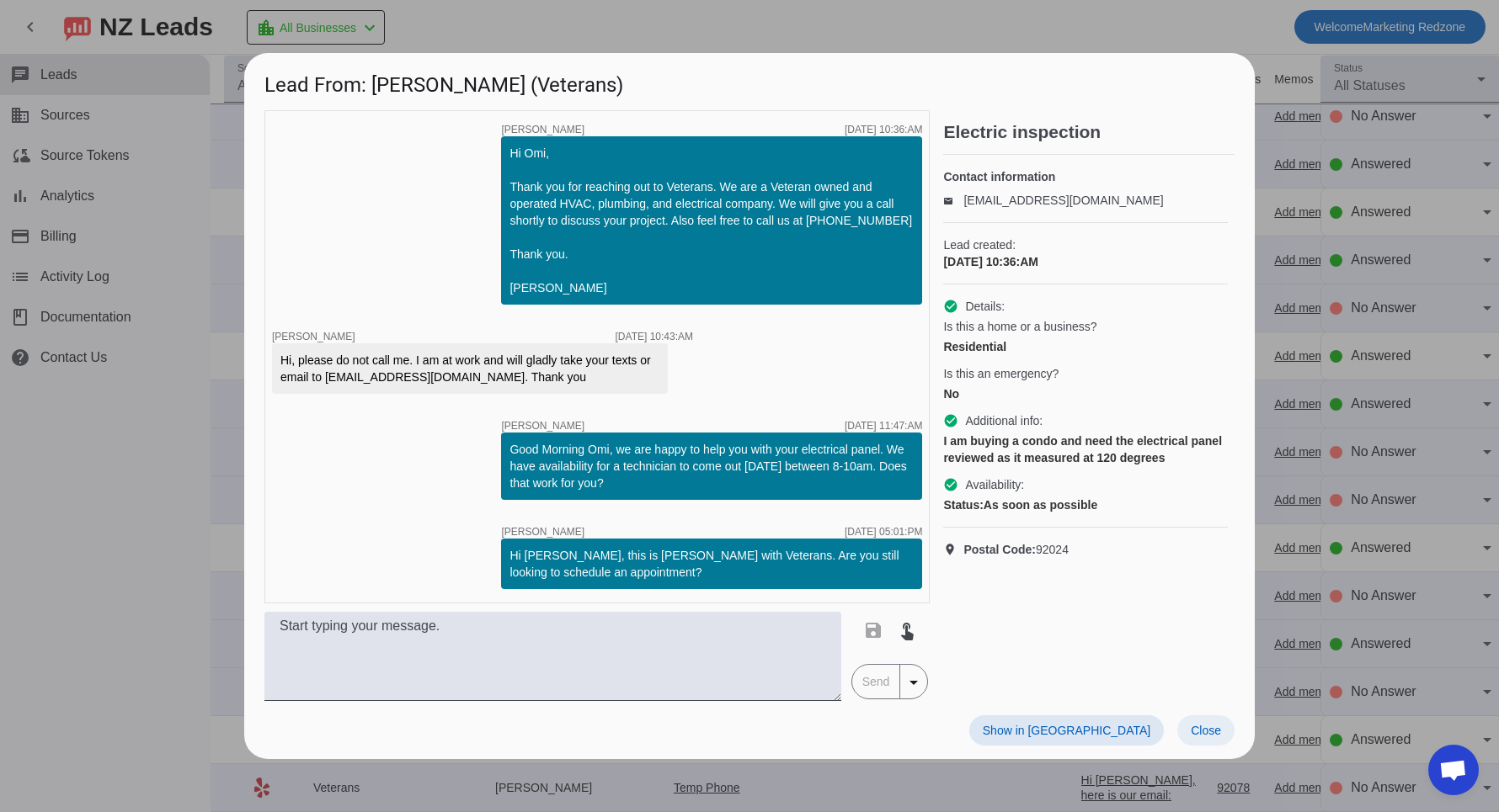
click at [1193, 726] on span "Close" at bounding box center [1206, 731] width 30 height 13
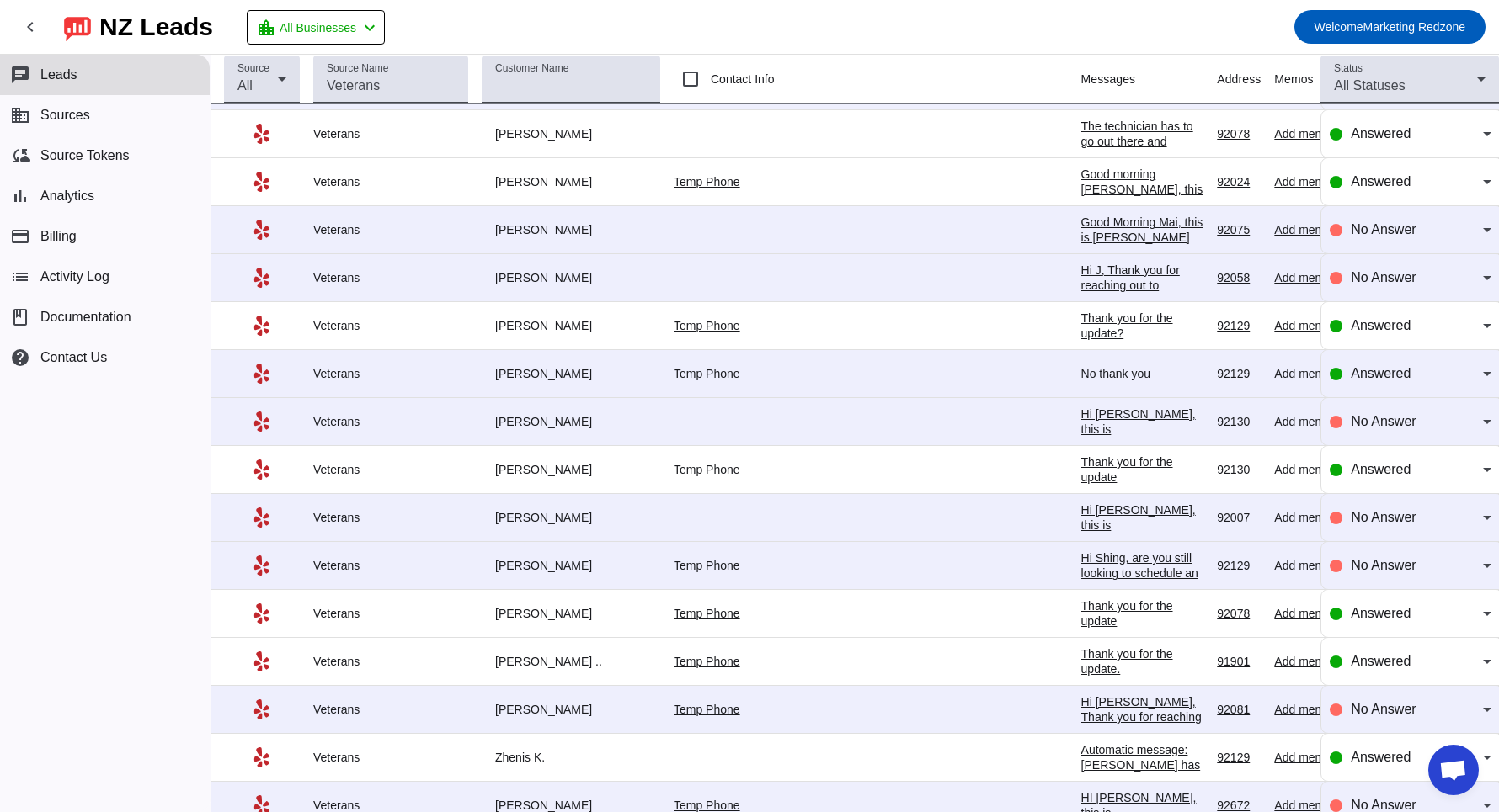
scroll to position [0, 0]
